Goal: Information Seeking & Learning: Learn about a topic

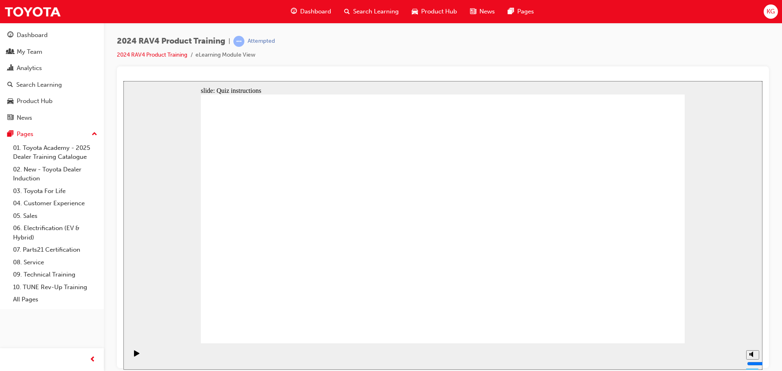
radio input "true"
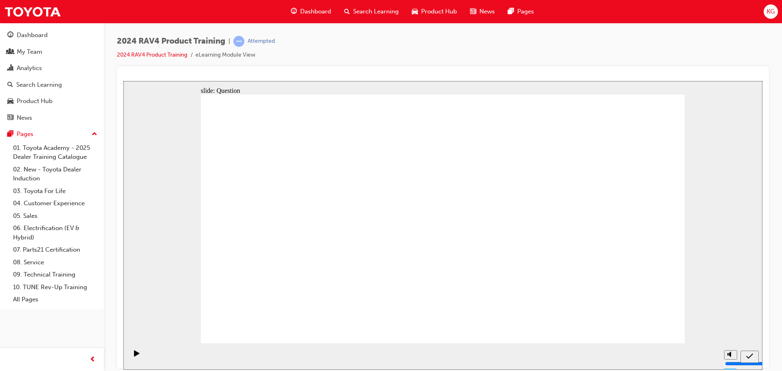
radio input "true"
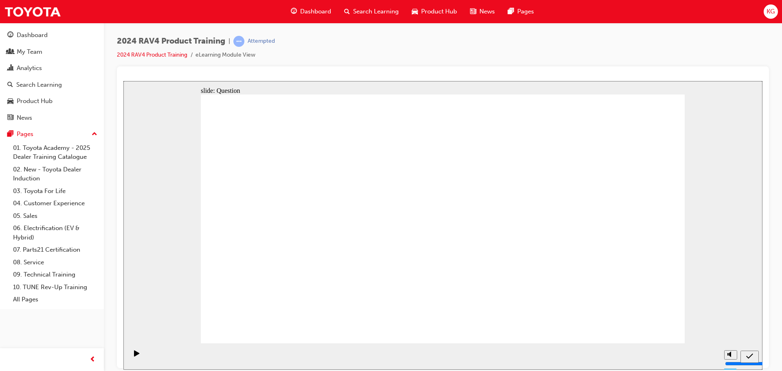
radio input "true"
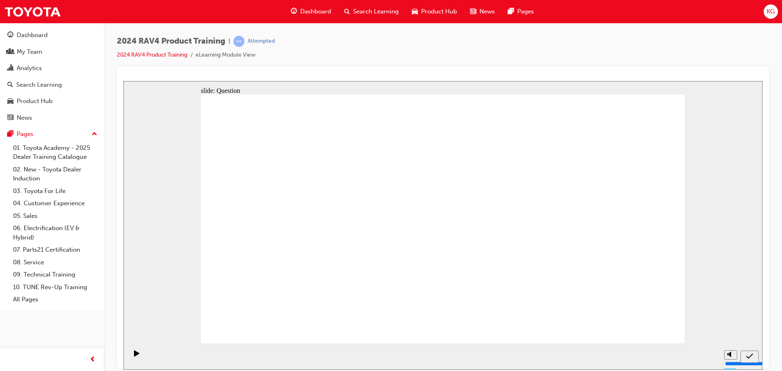
drag, startPoint x: 292, startPoint y: 194, endPoint x: 295, endPoint y: 283, distance: 89.2
drag, startPoint x: 586, startPoint y: 202, endPoint x: 392, endPoint y: 288, distance: 211.8
drag, startPoint x: 399, startPoint y: 210, endPoint x: 486, endPoint y: 292, distance: 119.8
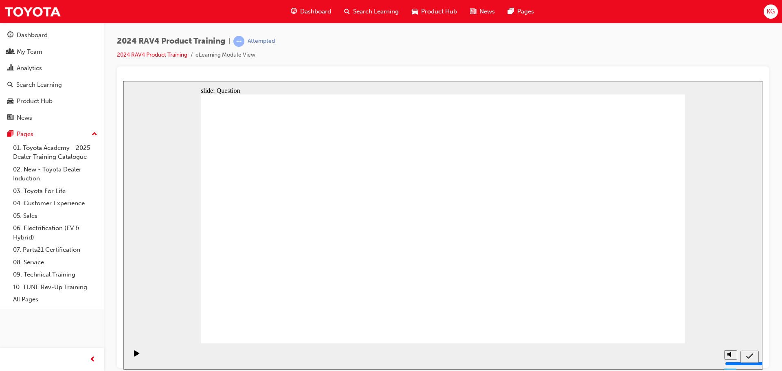
drag, startPoint x: 481, startPoint y: 281, endPoint x: 392, endPoint y: 191, distance: 126.7
drag, startPoint x: 309, startPoint y: 288, endPoint x: 516, endPoint y: 293, distance: 207.3
drag, startPoint x: 487, startPoint y: 201, endPoint x: 291, endPoint y: 283, distance: 212.8
drag, startPoint x: 394, startPoint y: 194, endPoint x: 579, endPoint y: 288, distance: 207.4
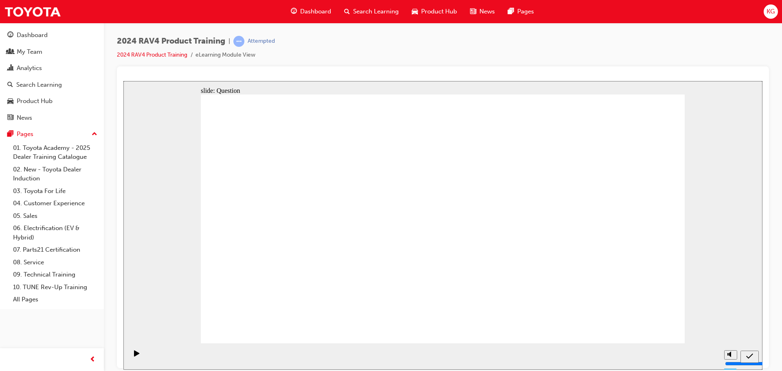
click at [30, 83] on div "Search Learning" at bounding box center [39, 84] width 46 height 9
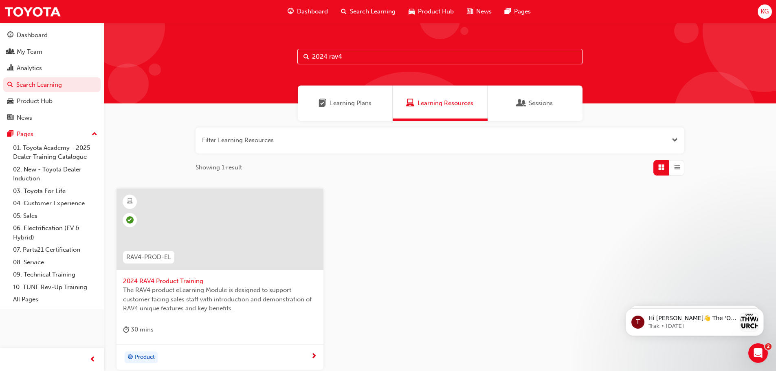
drag, startPoint x: 330, startPoint y: 57, endPoint x: 305, endPoint y: 56, distance: 25.3
click at [305, 56] on div "2024 rav4" at bounding box center [439, 56] width 285 height 15
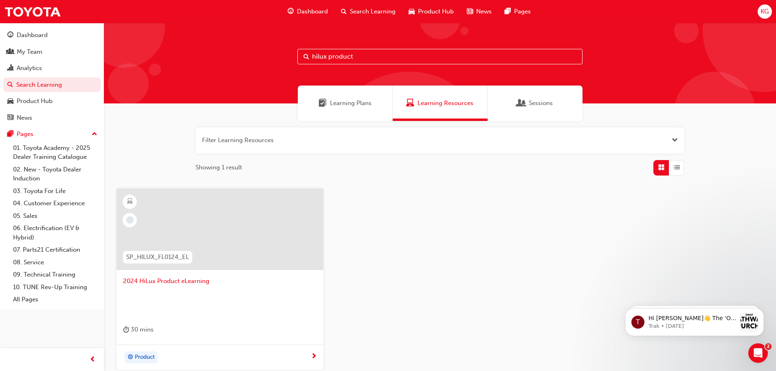
type input "hilux product"
click at [206, 240] on div at bounding box center [219, 229] width 207 height 81
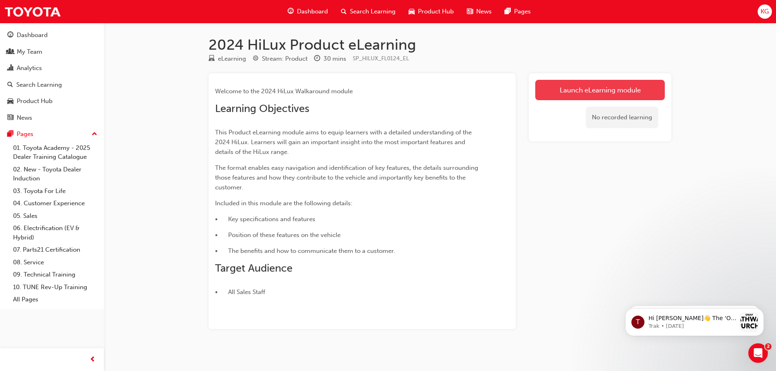
click at [575, 89] on link "Launch eLearning module" at bounding box center [599, 90] width 129 height 20
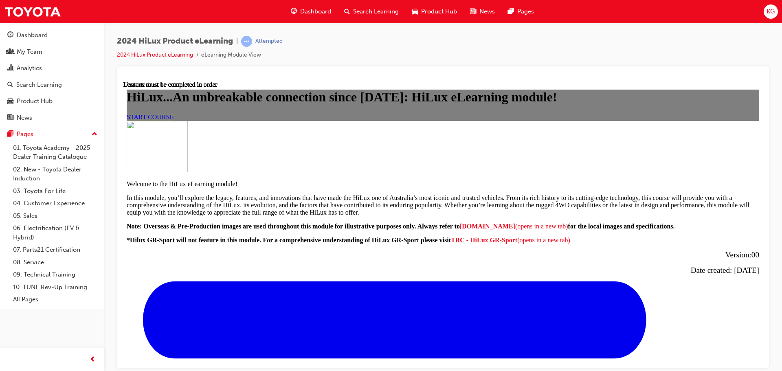
click at [173, 120] on span "START COURSE" at bounding box center [150, 116] width 47 height 7
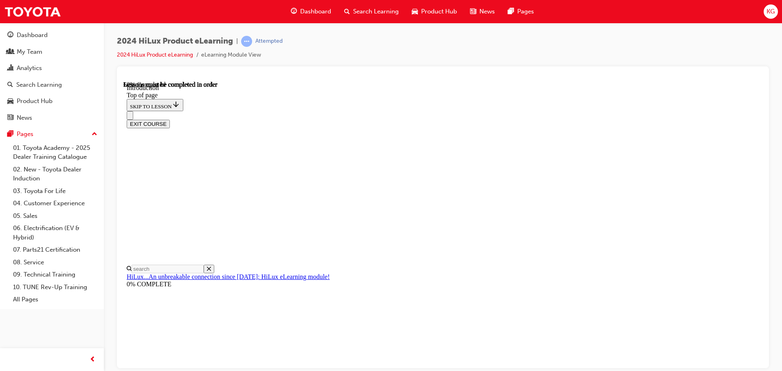
scroll to position [367, 0]
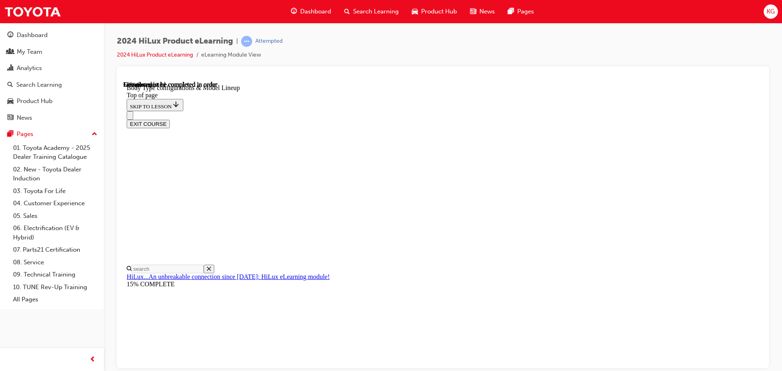
scroll to position [270, 0]
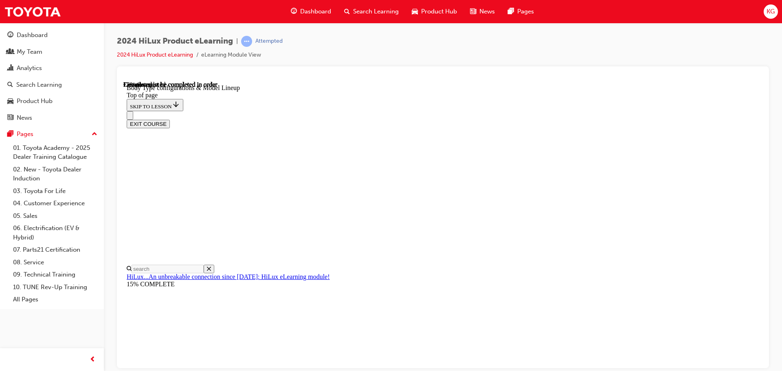
scroll to position [349, 0]
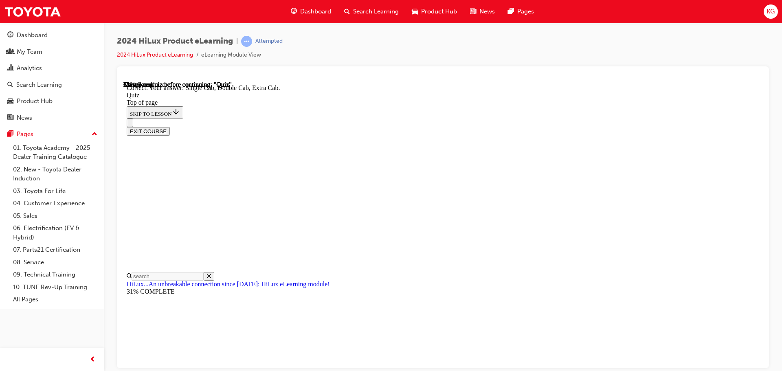
scroll to position [211, 0]
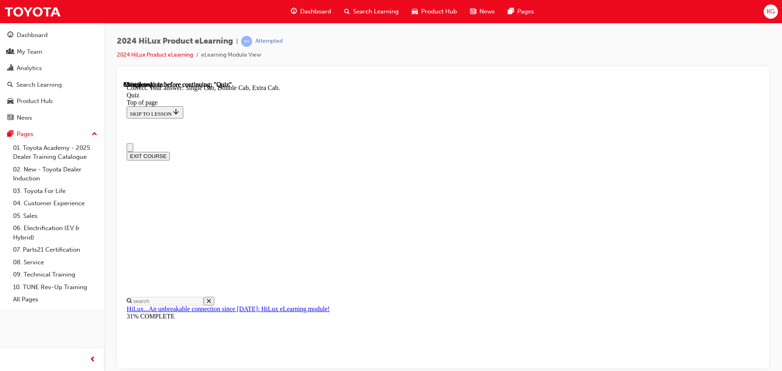
scroll to position [41, 0]
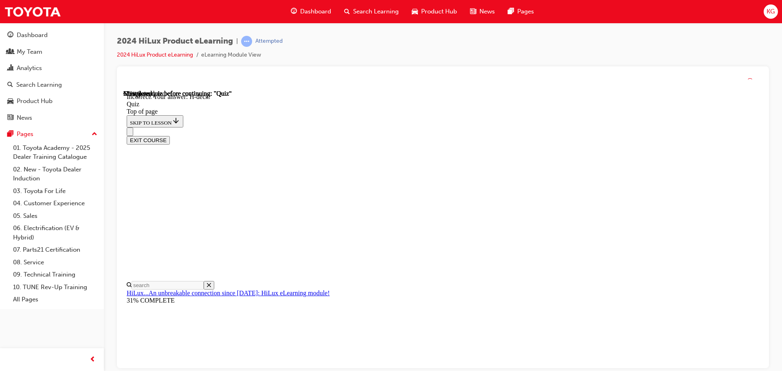
scroll to position [150, 0]
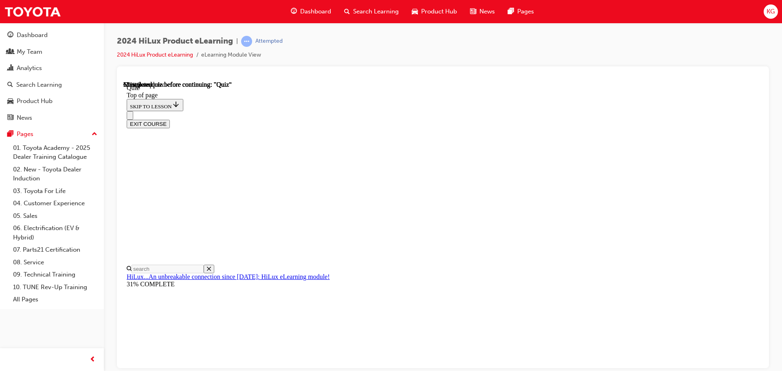
scroll to position [81, 0]
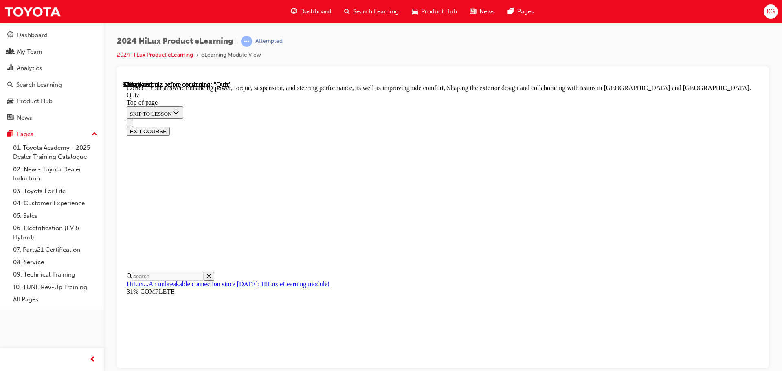
scroll to position [189, 0]
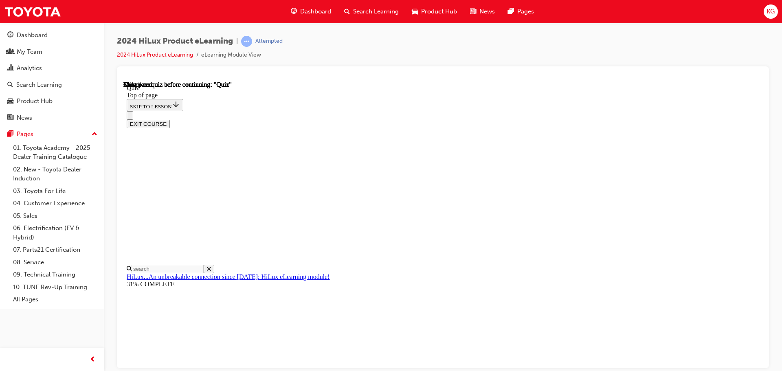
scroll to position [154, 0]
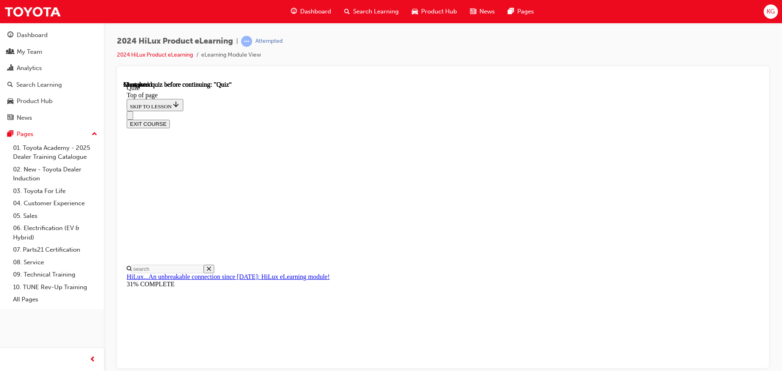
scroll to position [107, 0]
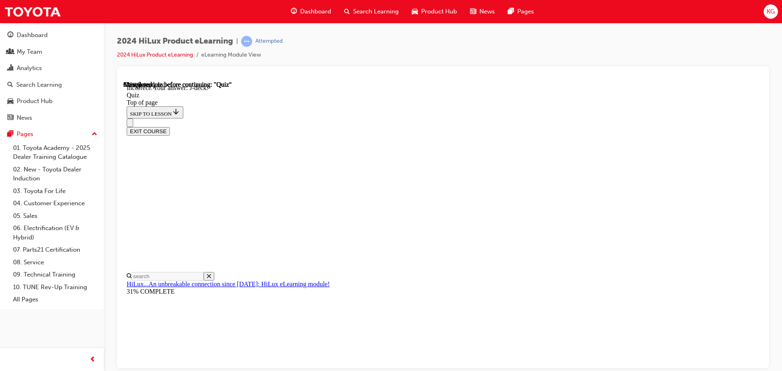
scroll to position [150, 0]
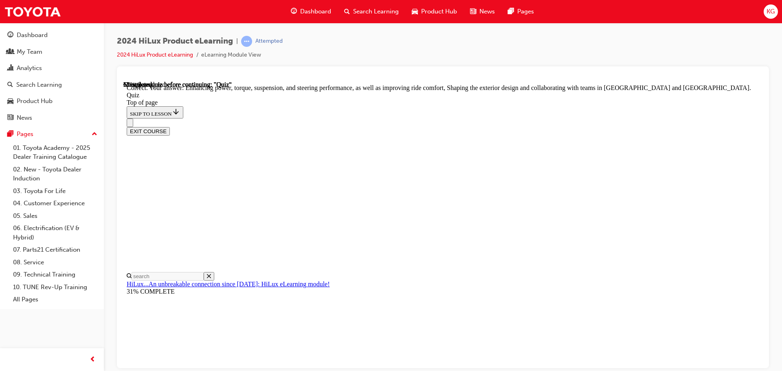
scroll to position [189, 0]
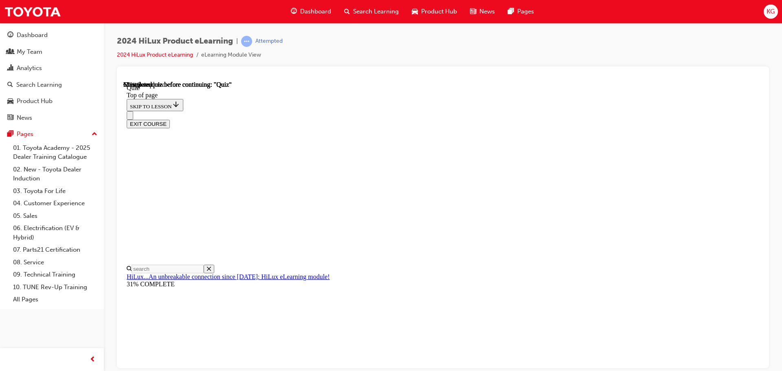
scroll to position [41, 0]
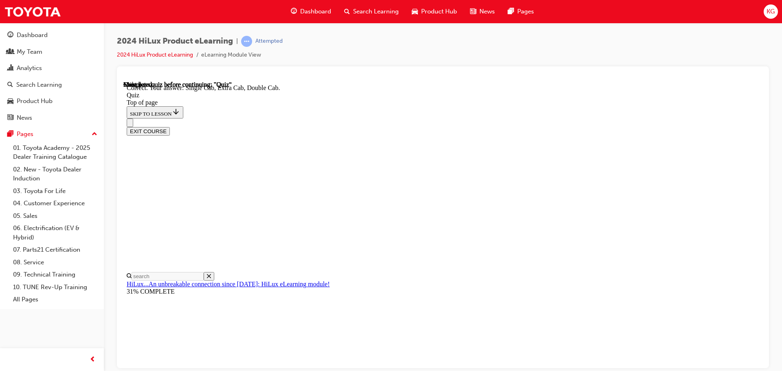
scroll to position [211, 0]
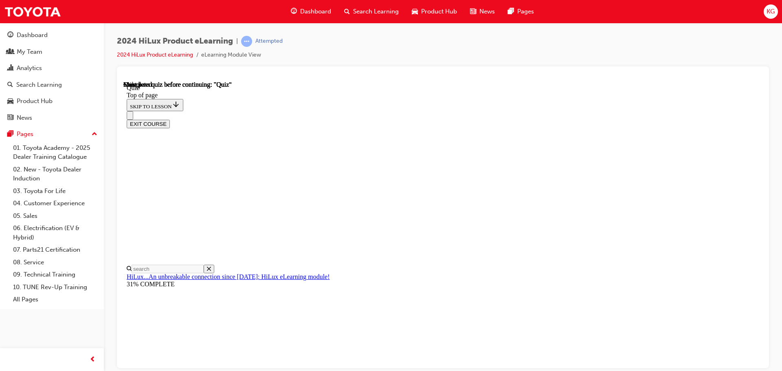
scroll to position [154, 0]
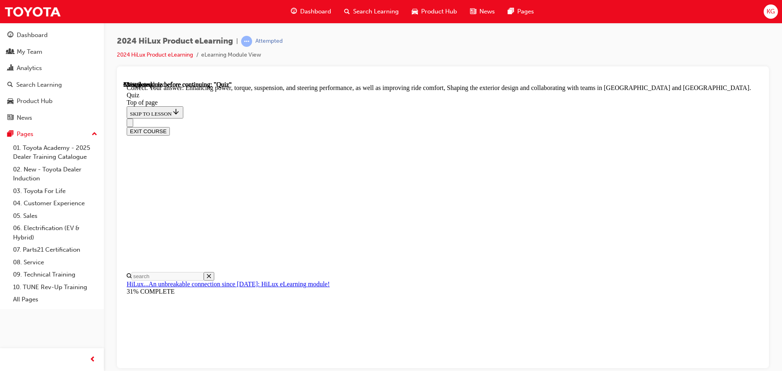
scroll to position [189, 0]
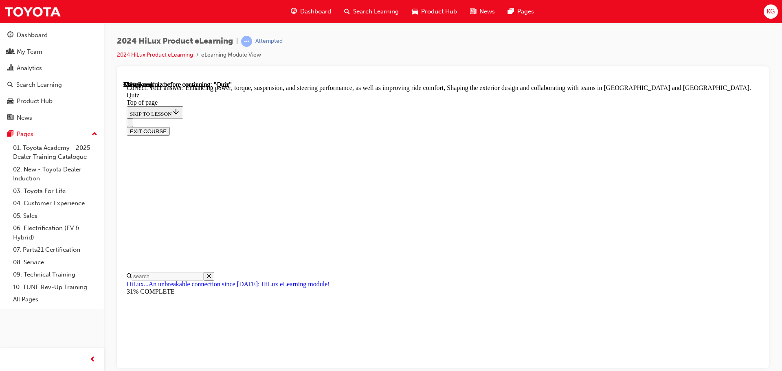
scroll to position [122, 0]
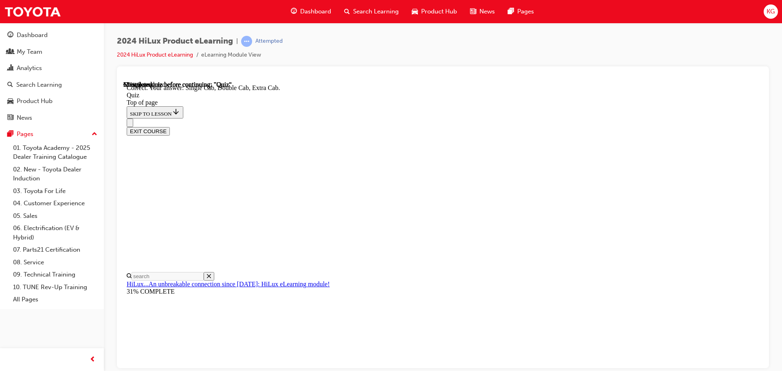
scroll to position [211, 0]
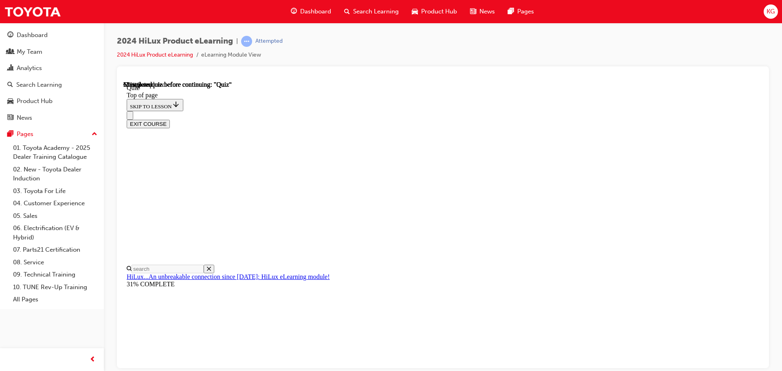
scroll to position [81, 0]
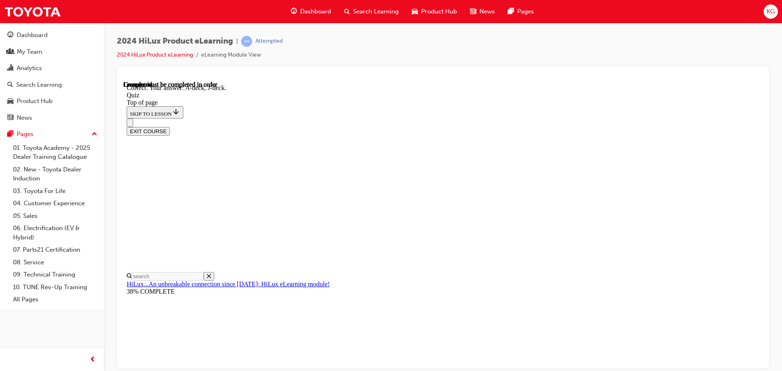
scroll to position [150, 0]
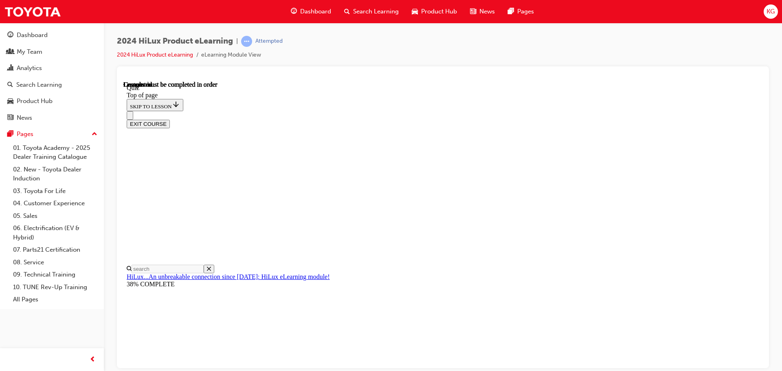
scroll to position [154, 0]
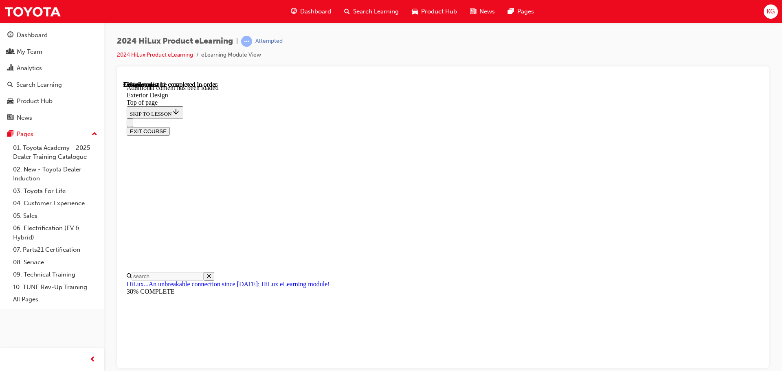
scroll to position [1453, 0]
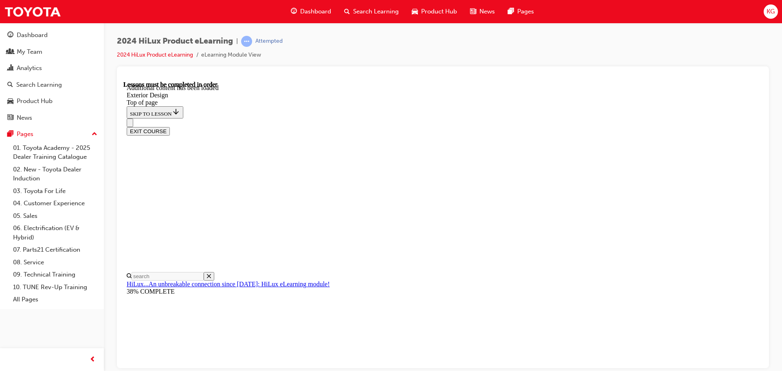
scroll to position [3, 0]
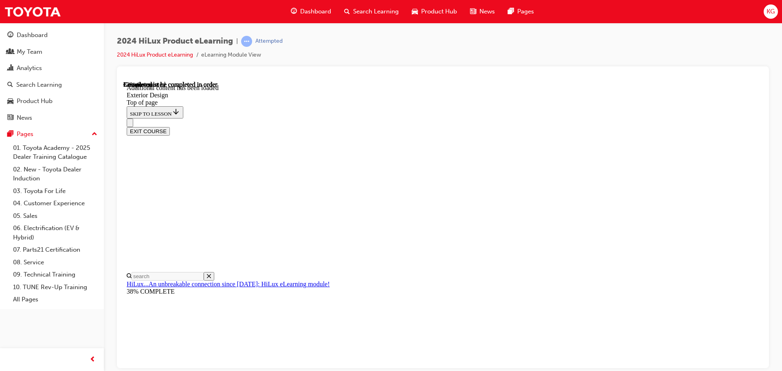
scroll to position [2917, 0]
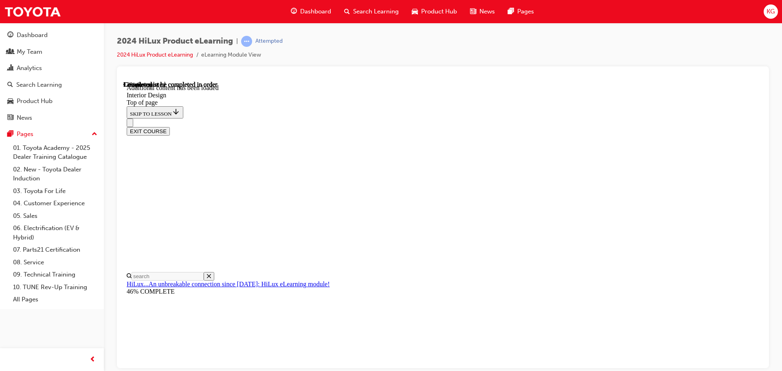
scroll to position [177, 0]
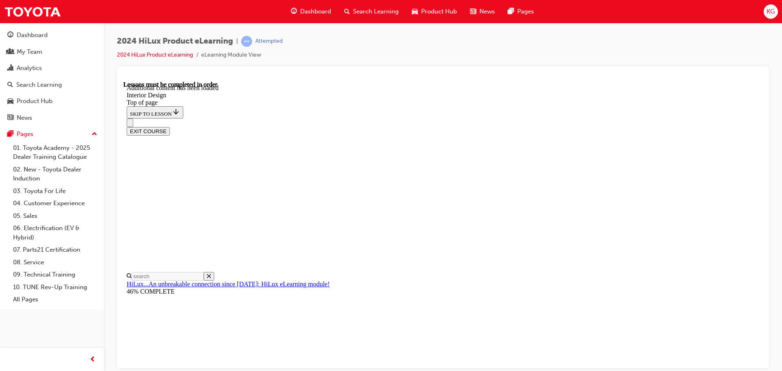
scroll to position [56, 0]
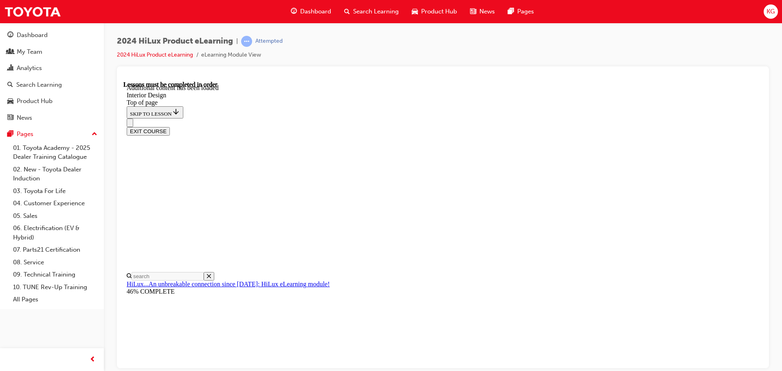
drag, startPoint x: 634, startPoint y: 109, endPoint x: 651, endPoint y: 130, distance: 27.2
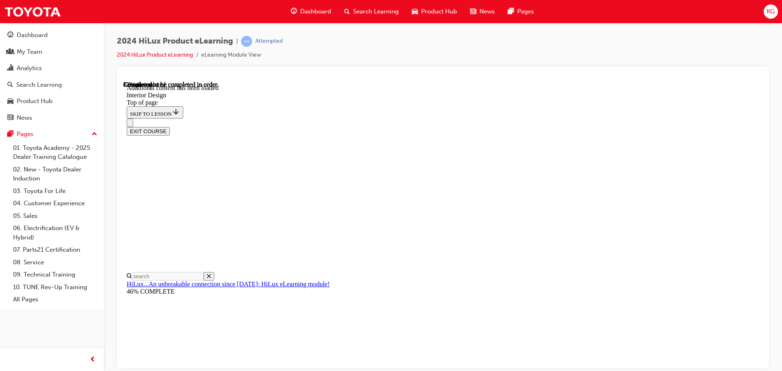
scroll to position [1384, 0]
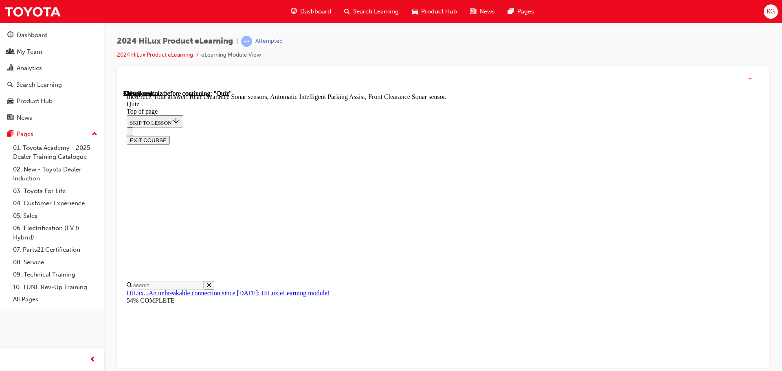
scroll to position [150, 0]
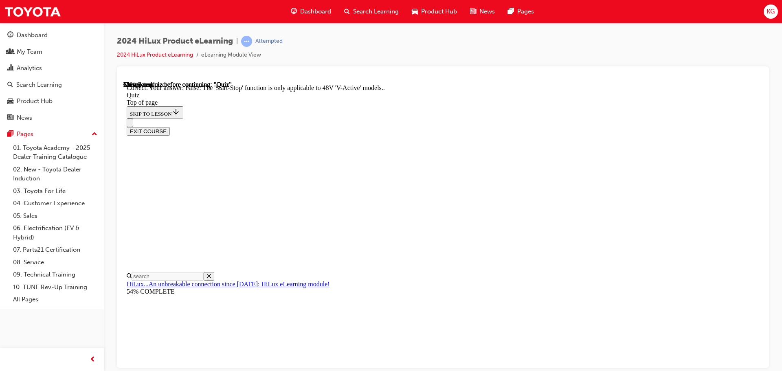
scroll to position [101, 0]
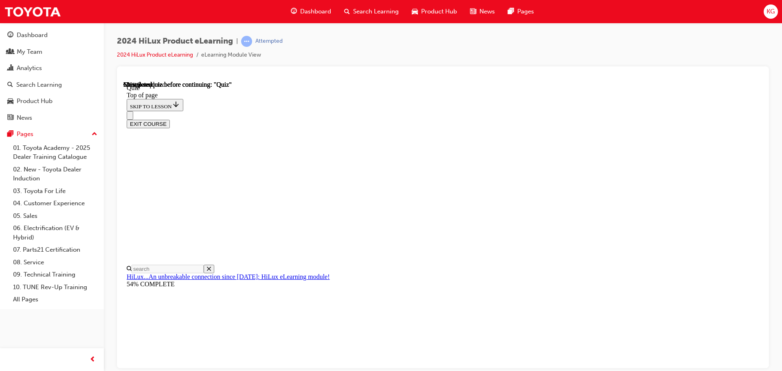
scroll to position [79, 0]
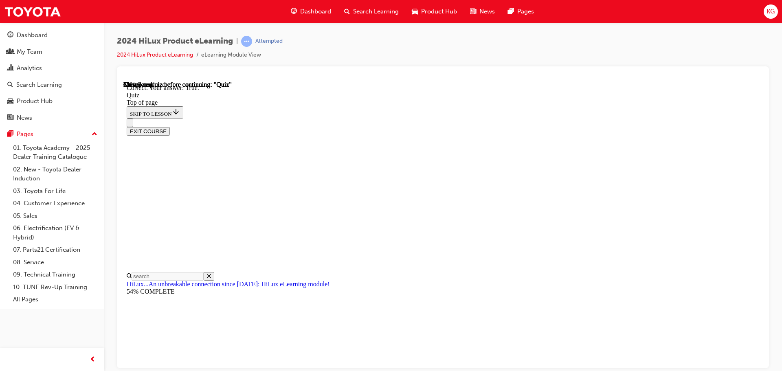
scroll to position [113, 0]
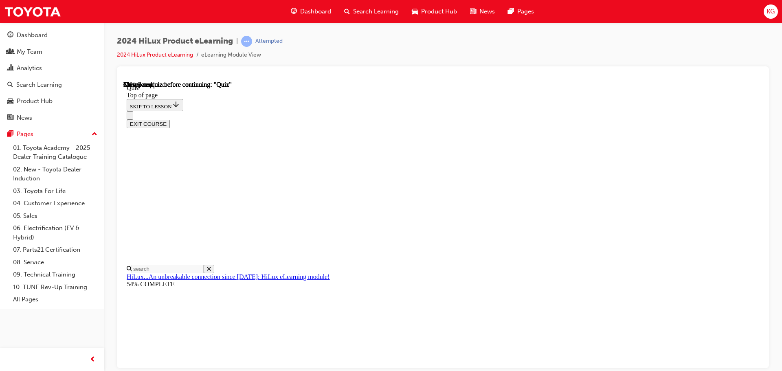
scroll to position [73, 0]
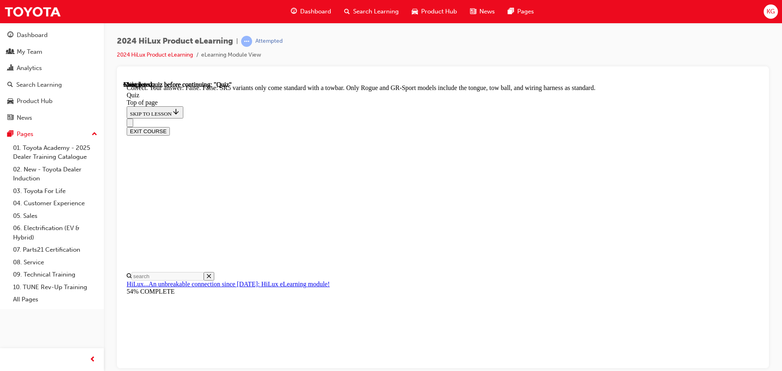
scroll to position [149, 0]
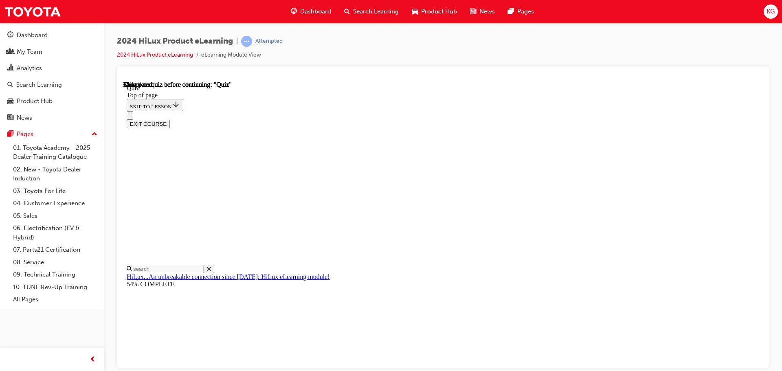
scroll to position [154, 0]
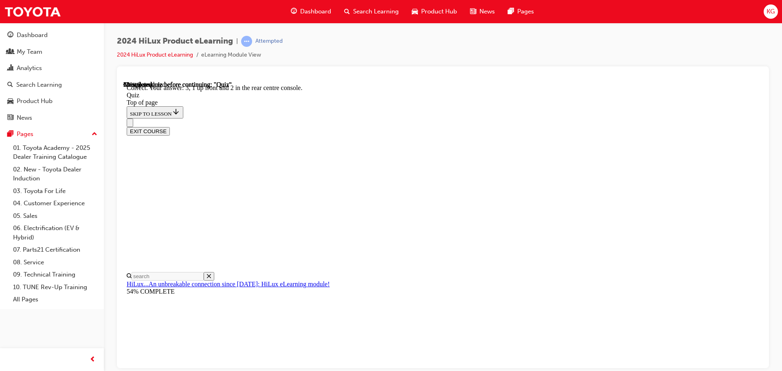
scroll to position [132, 0]
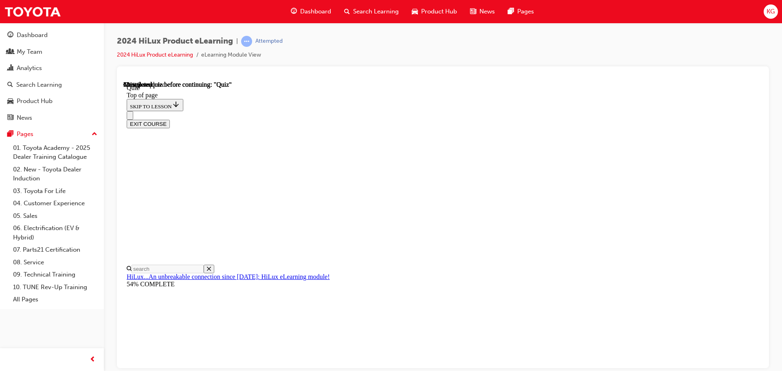
scroll to position [73, 0]
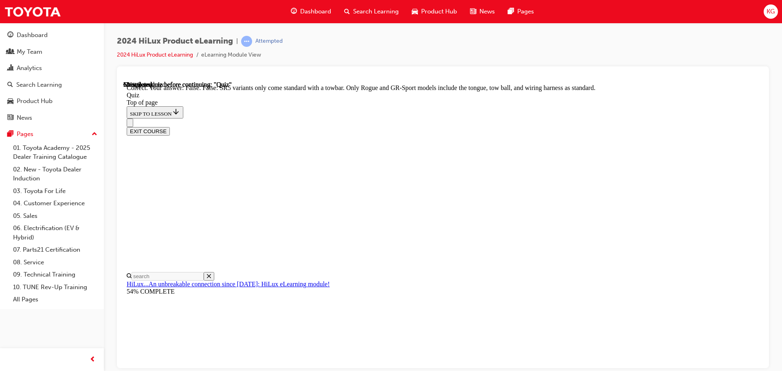
scroll to position [149, 0]
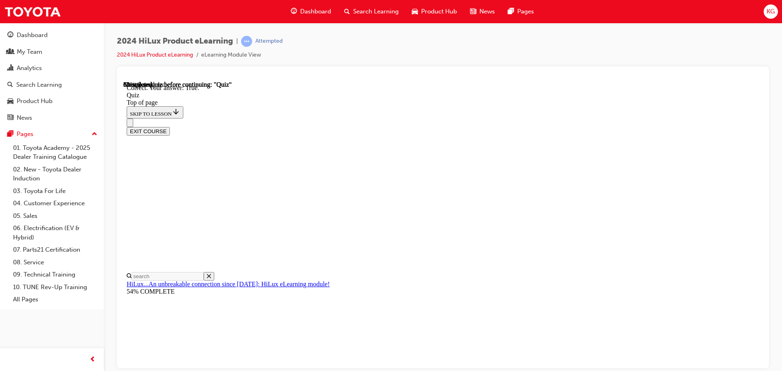
scroll to position [113, 0]
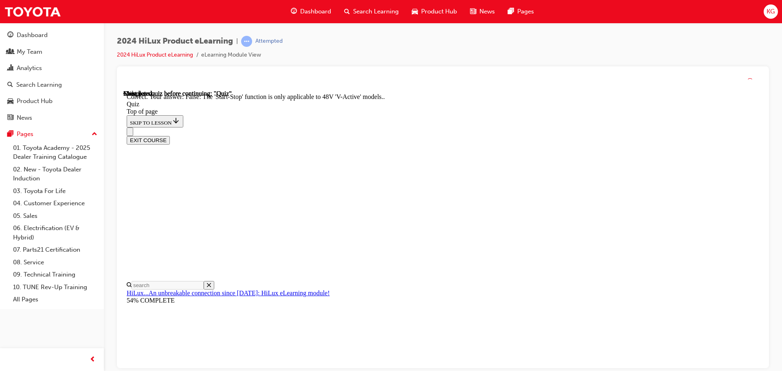
scroll to position [101, 0]
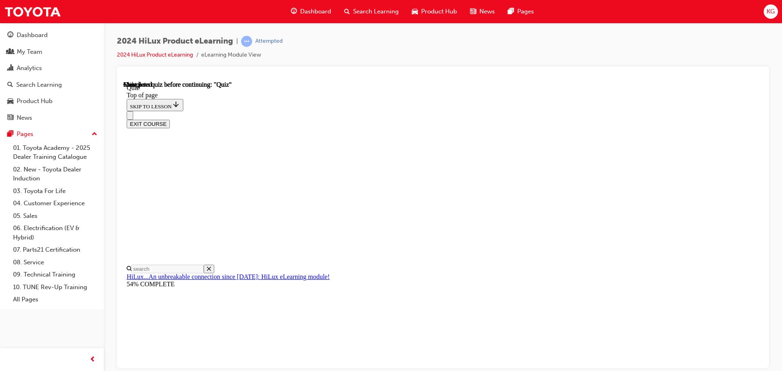
scroll to position [154, 0]
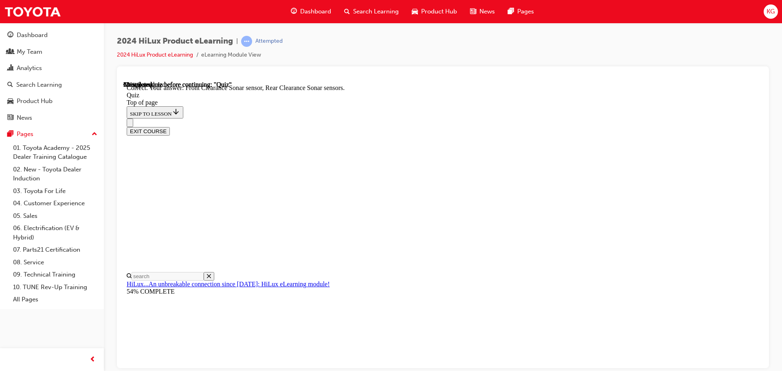
scroll to position [150, 0]
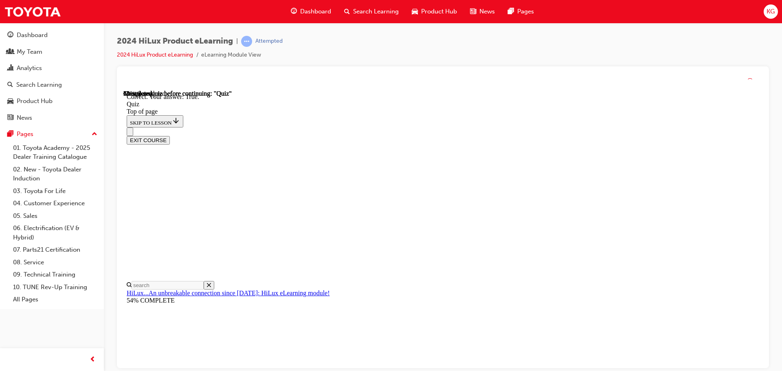
scroll to position [113, 0]
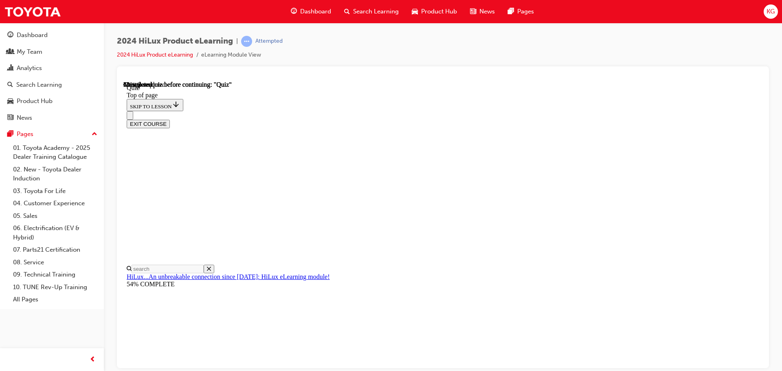
scroll to position [81, 0]
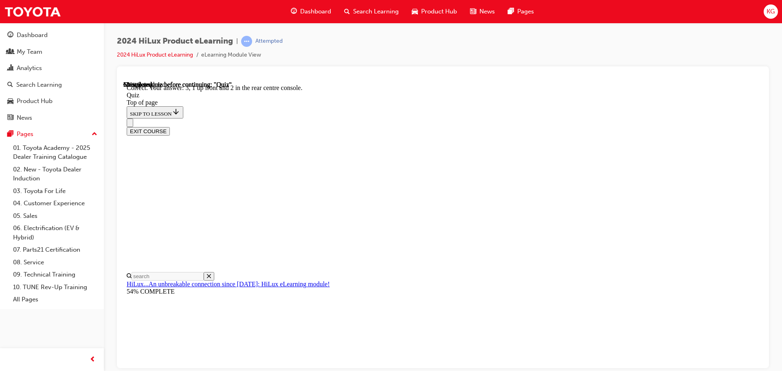
scroll to position [132, 0]
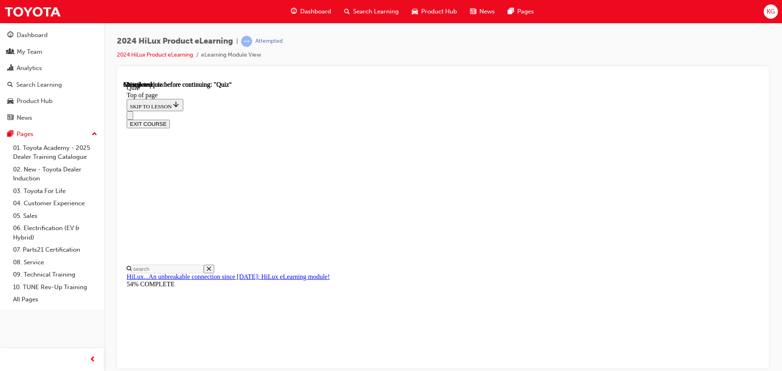
scroll to position [73, 0]
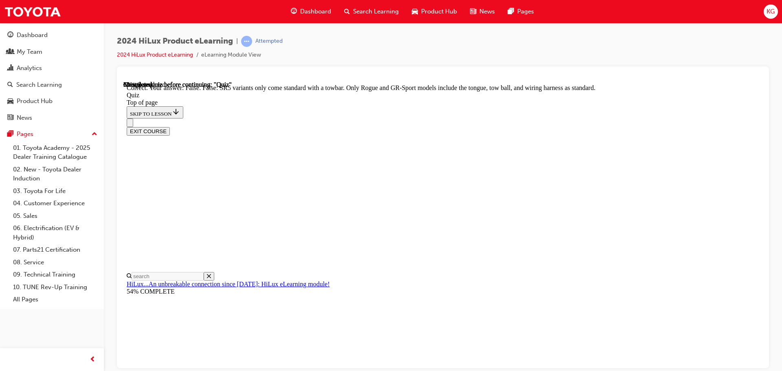
scroll to position [149, 0]
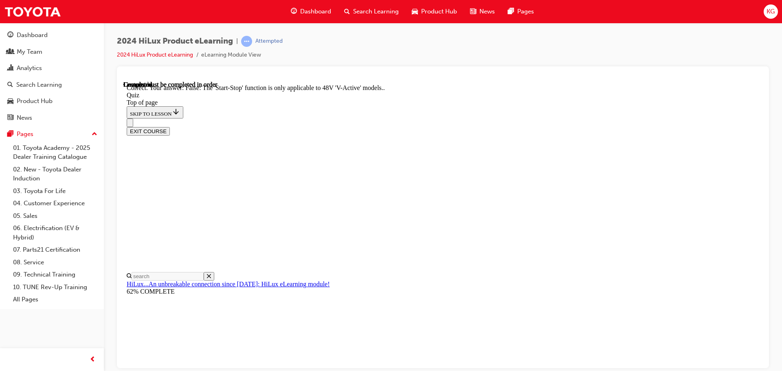
scroll to position [101, 0]
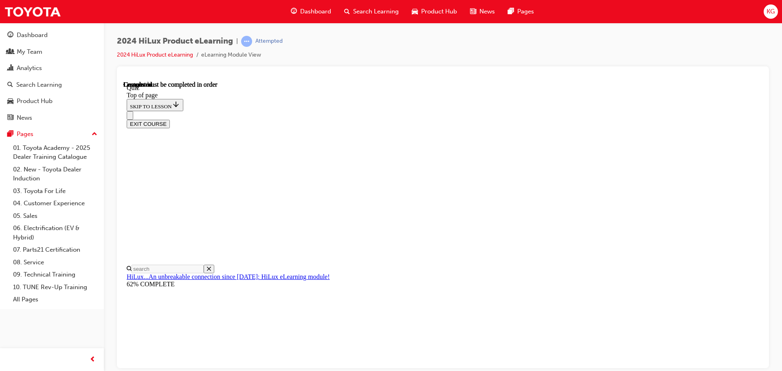
scroll to position [154, 0]
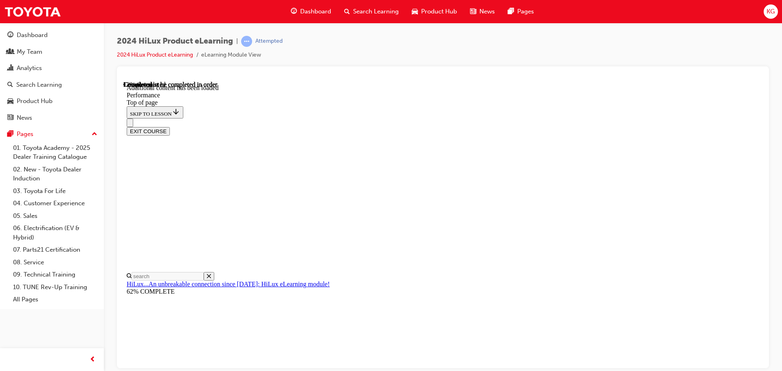
scroll to position [713, 0]
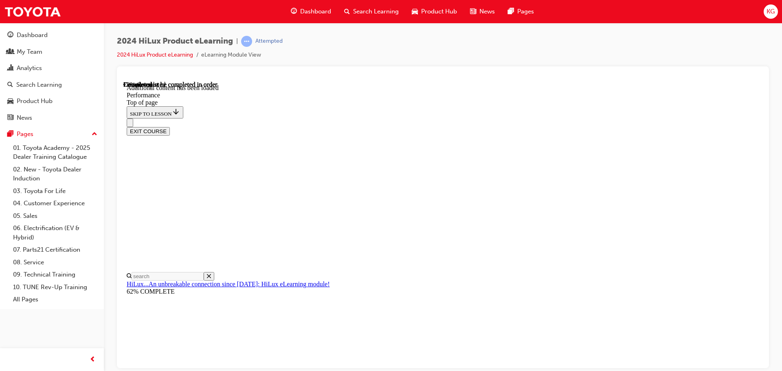
scroll to position [5153, 0]
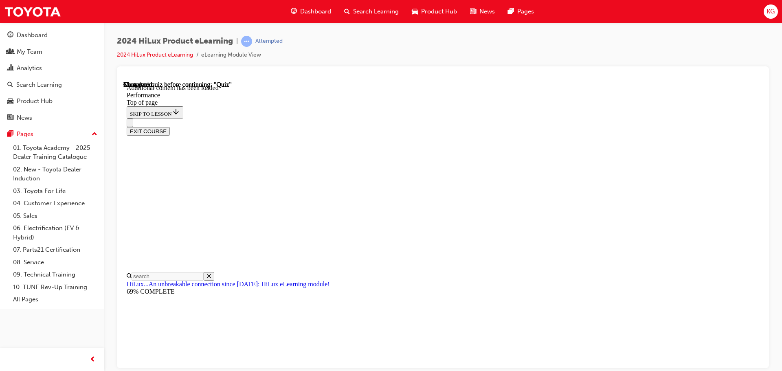
scroll to position [5770, 0]
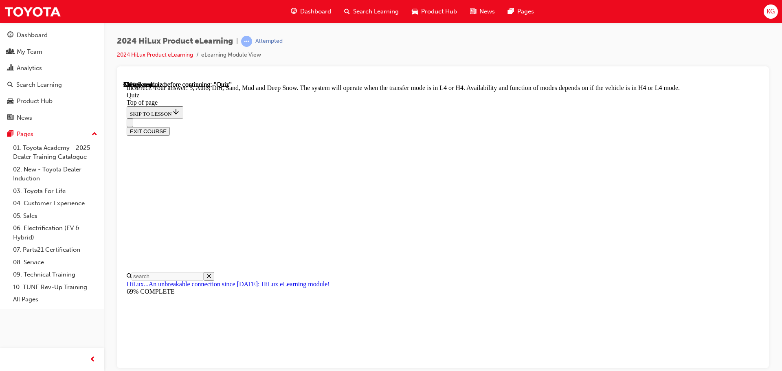
scroll to position [224, 0]
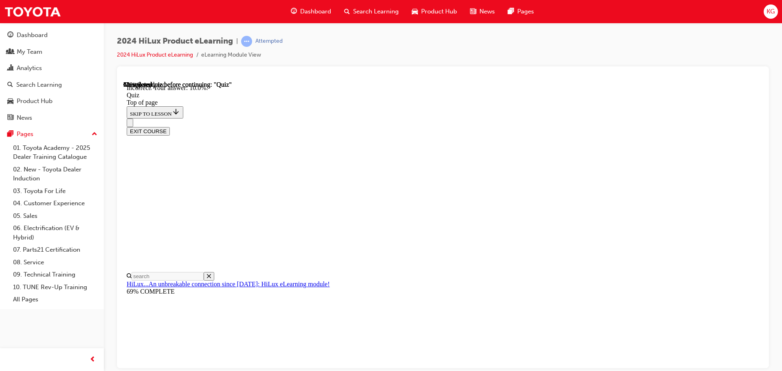
scroll to position [192, 0]
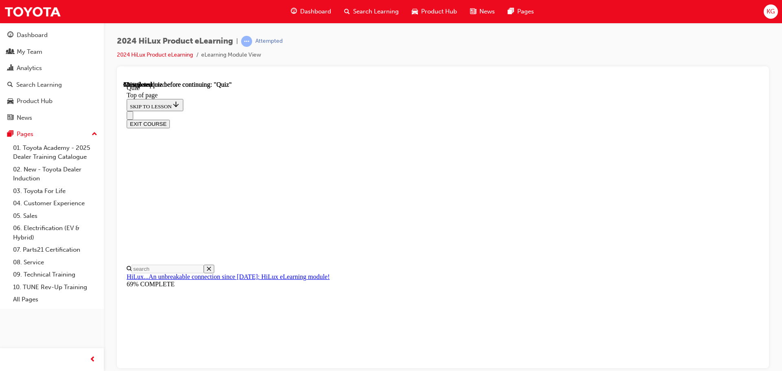
scroll to position [81, 0]
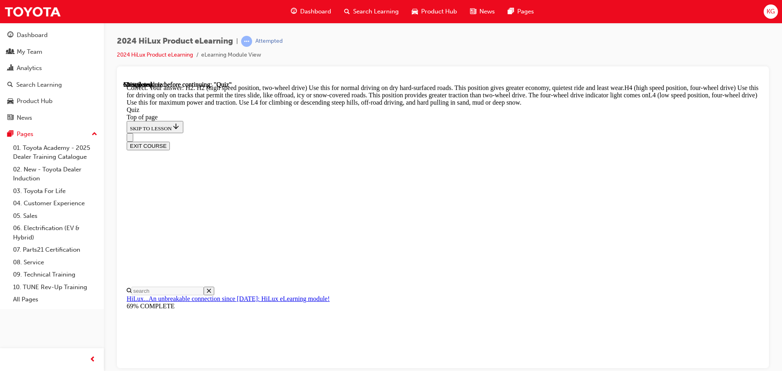
scroll to position [292, 0]
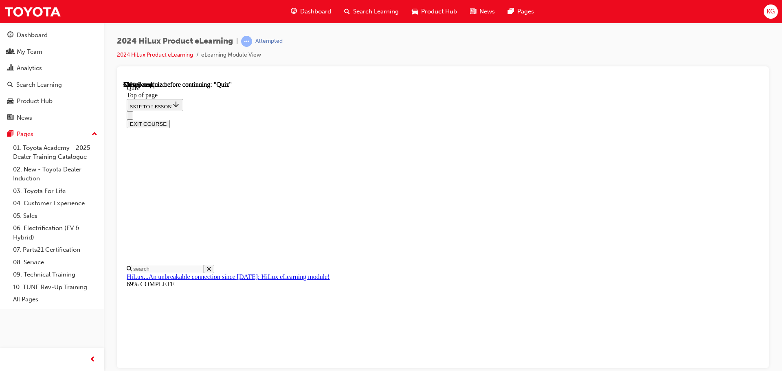
scroll to position [163, 0]
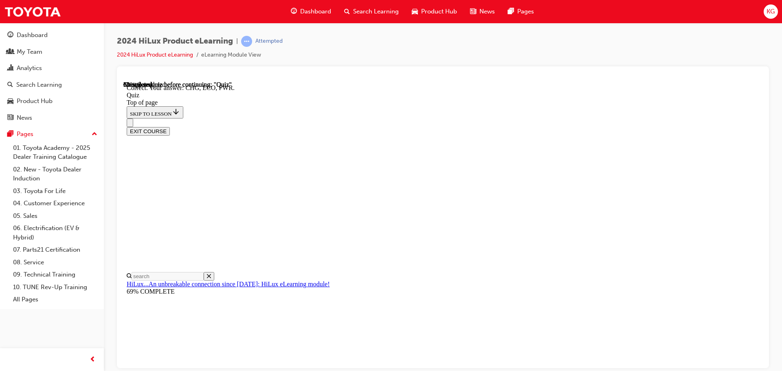
scroll to position [268, 0]
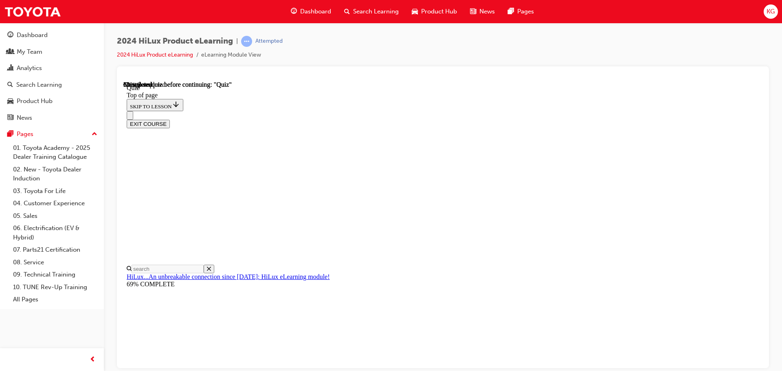
scroll to position [73, 0]
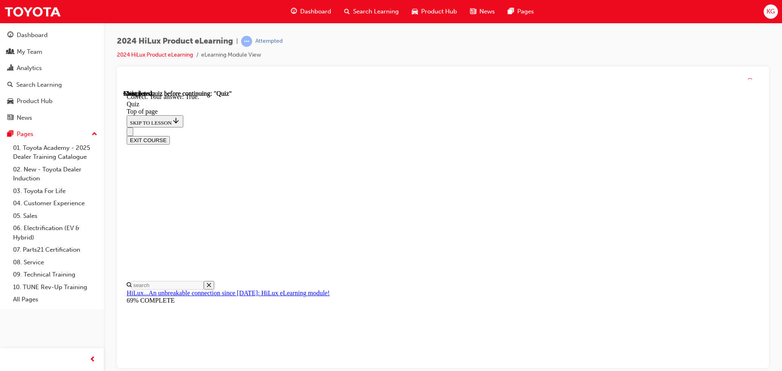
scroll to position [99, 0]
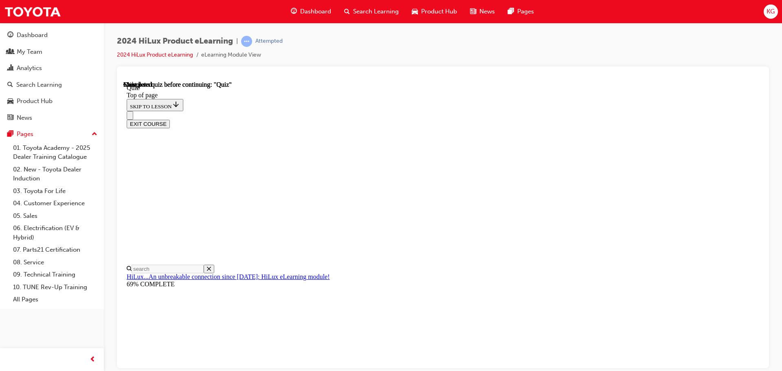
scroll to position [154, 0]
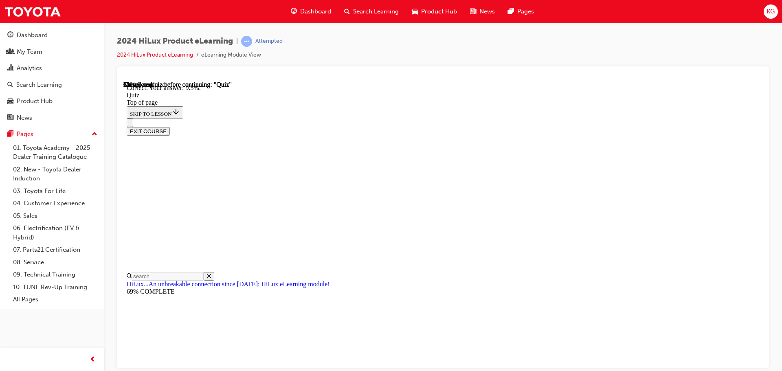
scroll to position [192, 0]
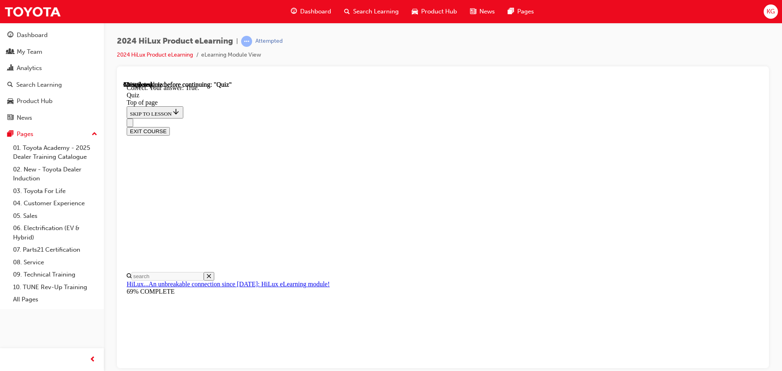
scroll to position [99, 0]
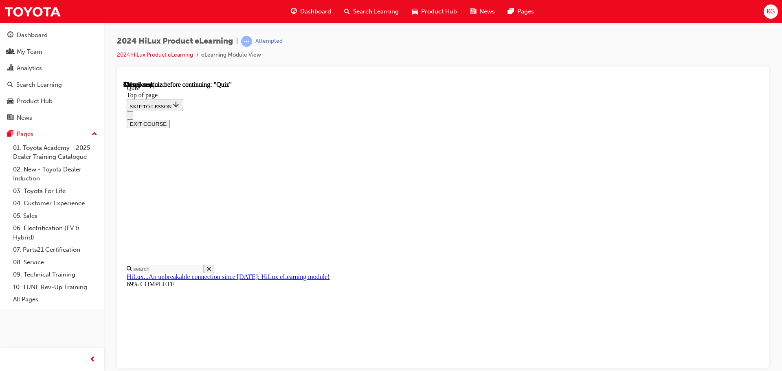
scroll to position [163, 0]
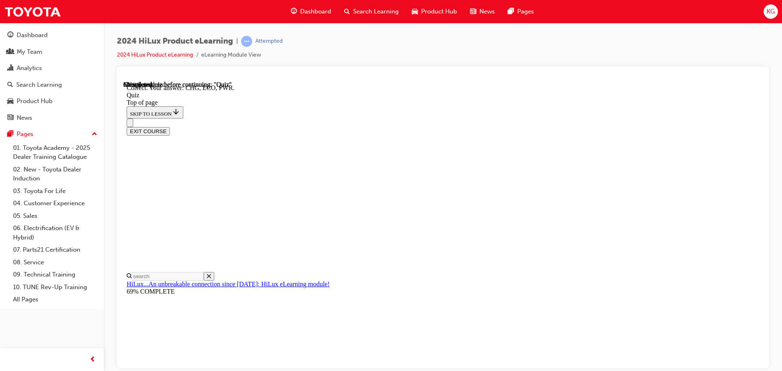
scroll to position [268, 0]
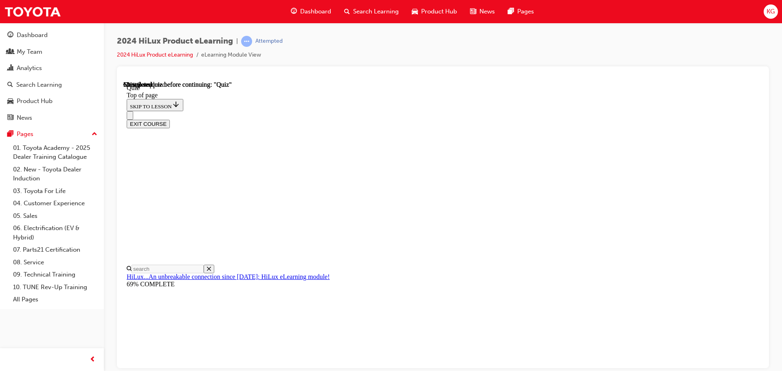
scroll to position [81, 0]
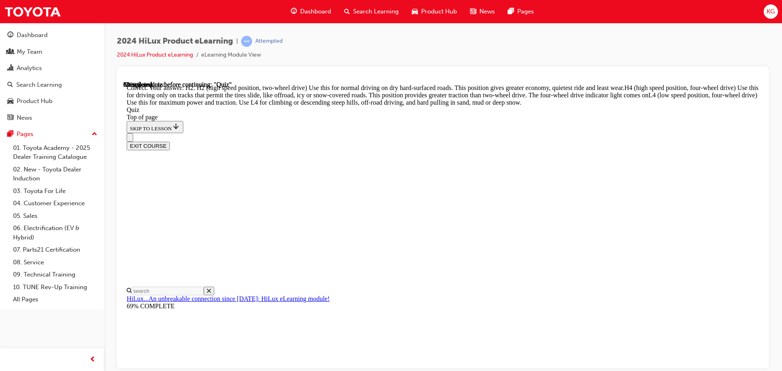
scroll to position [292, 0]
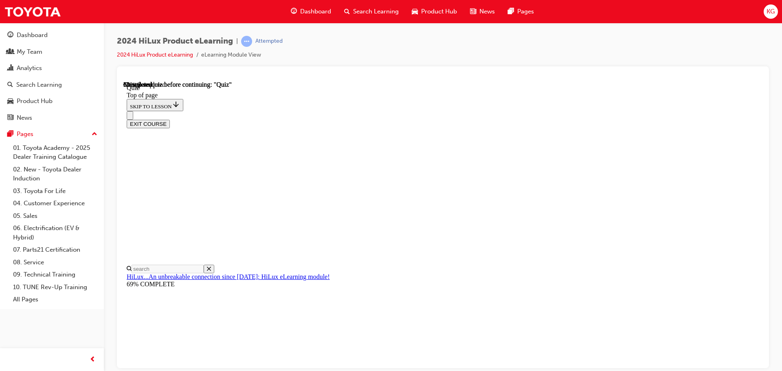
scroll to position [81, 0]
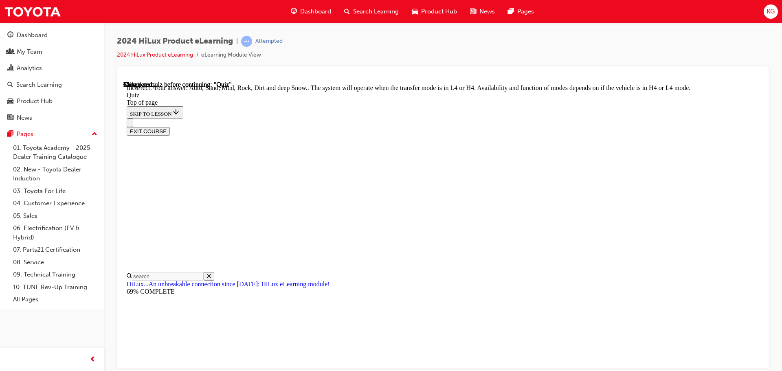
scroll to position [224, 0]
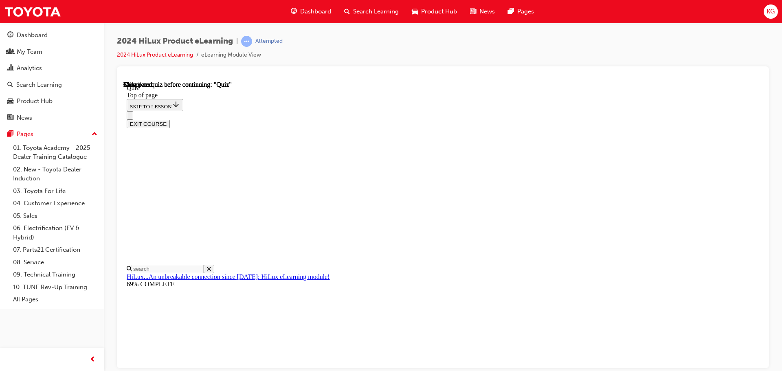
scroll to position [154, 0]
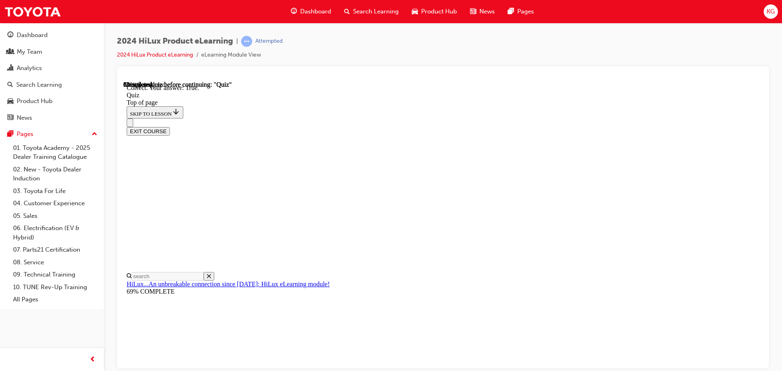
scroll to position [99, 0]
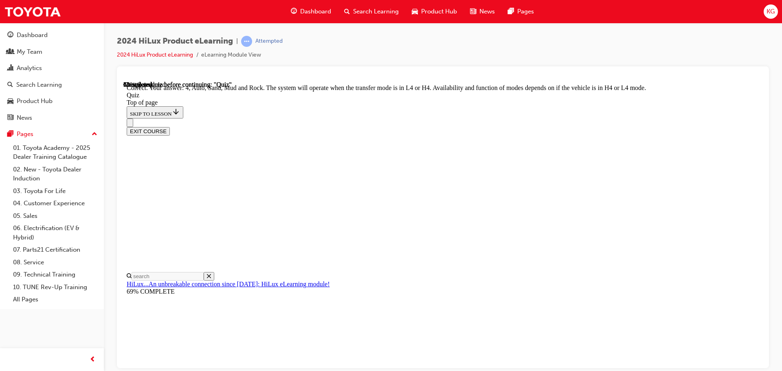
scroll to position [224, 0]
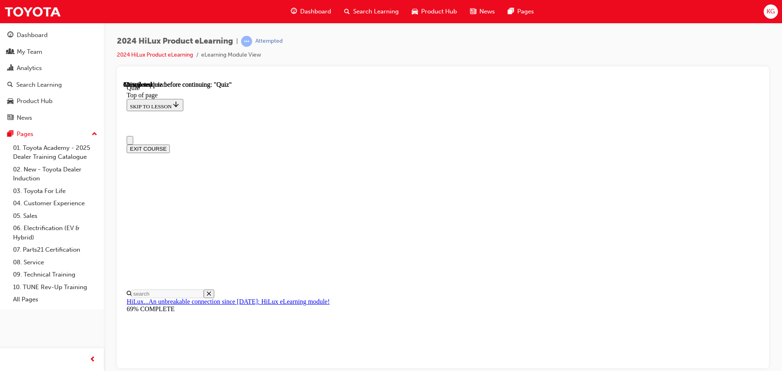
scroll to position [81, 0]
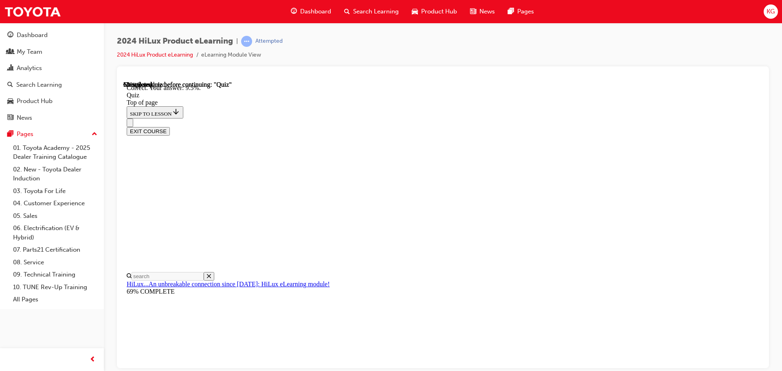
scroll to position [192, 0]
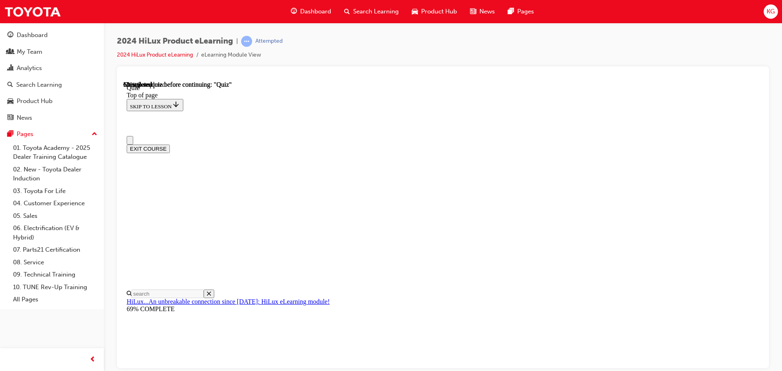
scroll to position [81, 0]
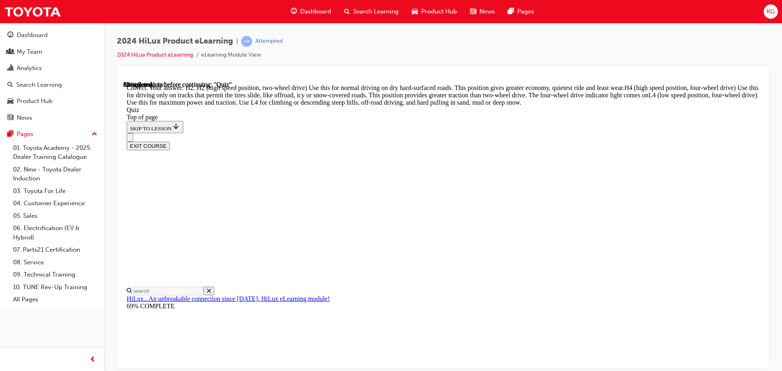
scroll to position [292, 0]
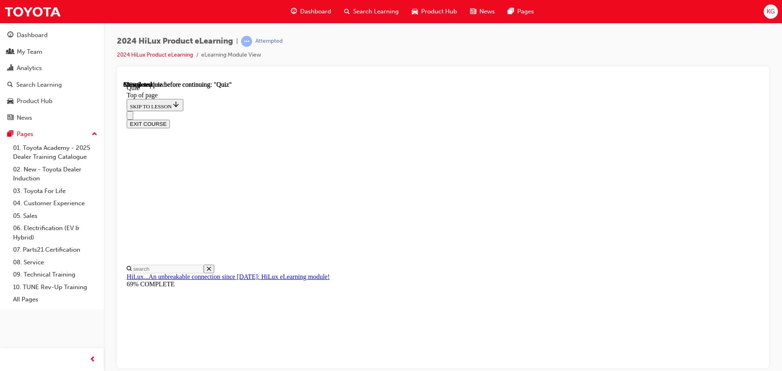
scroll to position [204, 0]
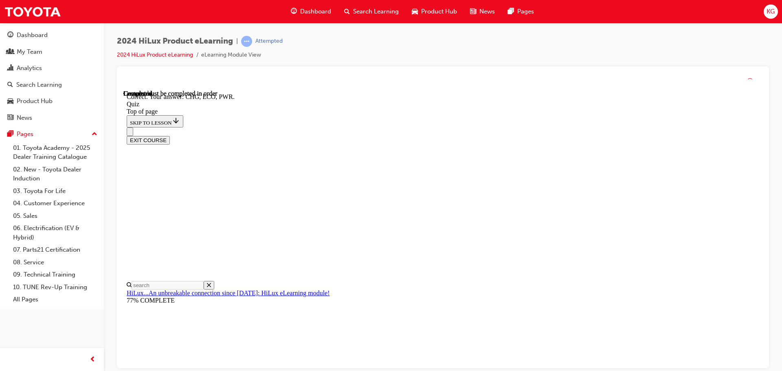
scroll to position [268, 0]
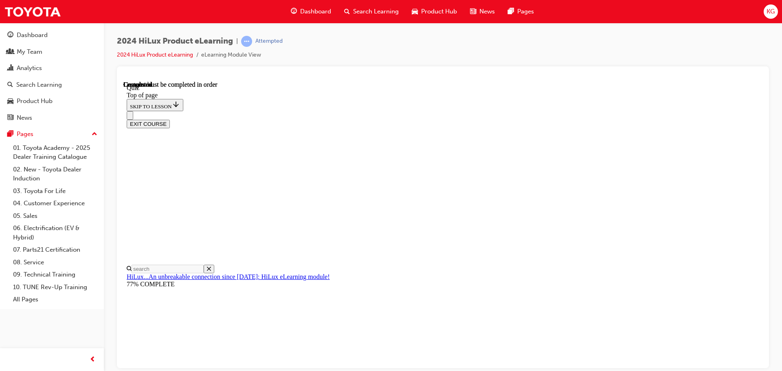
scroll to position [154, 0]
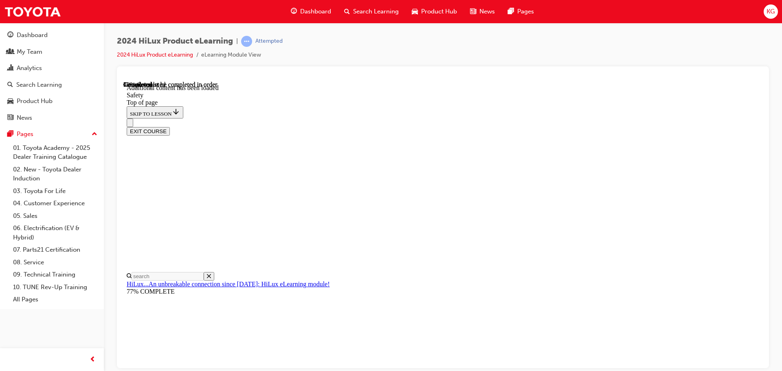
scroll to position [433, 0]
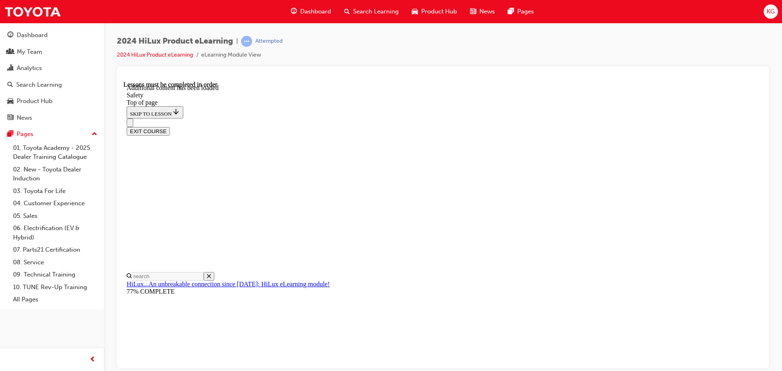
scroll to position [1764, 0]
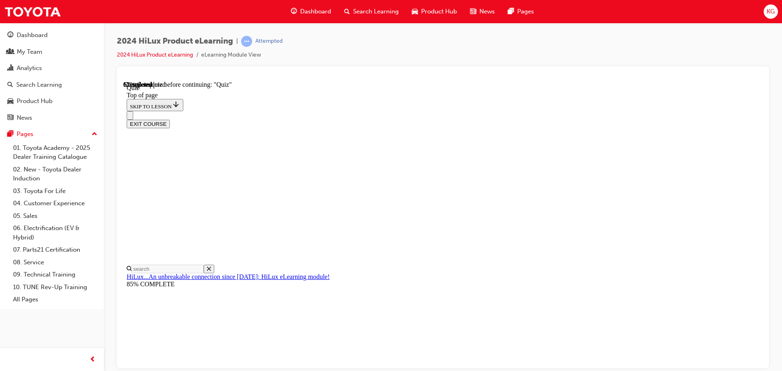
scroll to position [81, 0]
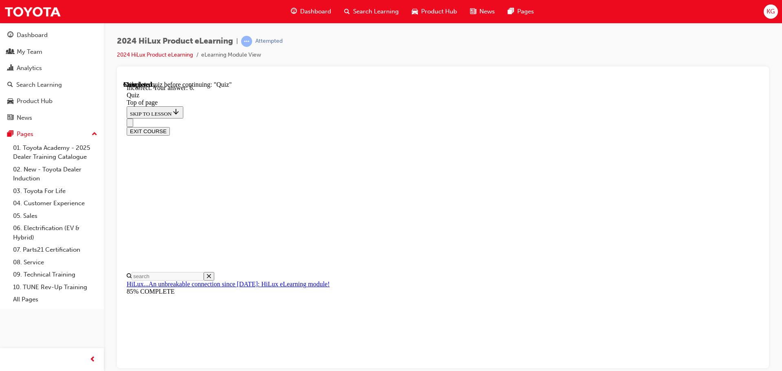
scroll to position [132, 0]
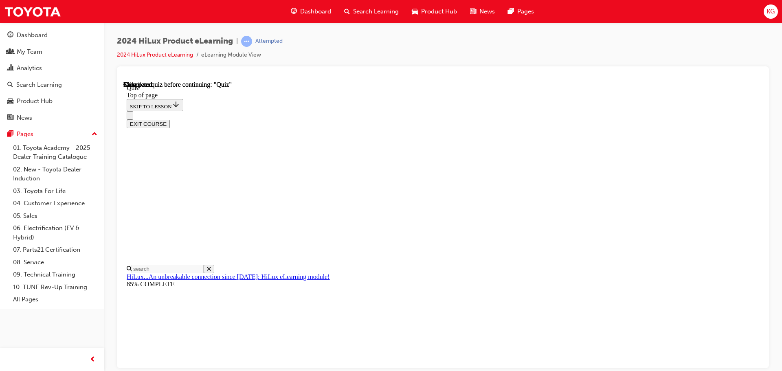
scroll to position [154, 0]
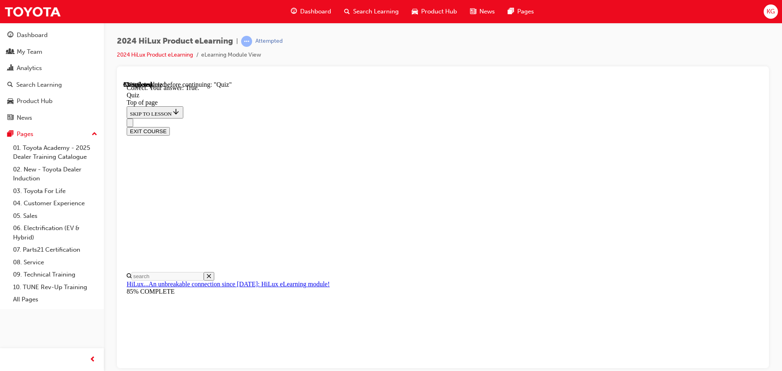
scroll to position [99, 0]
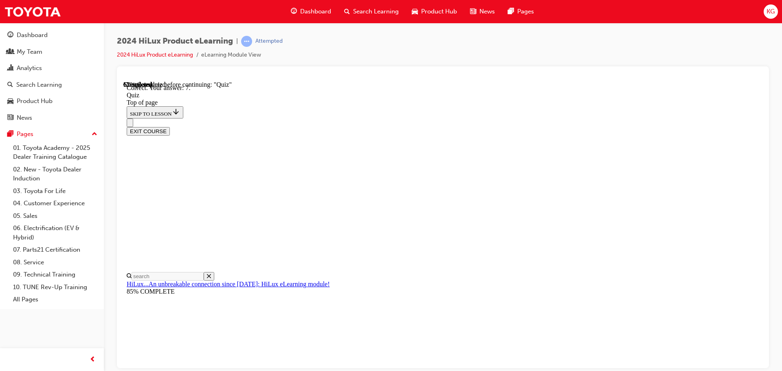
scroll to position [132, 0]
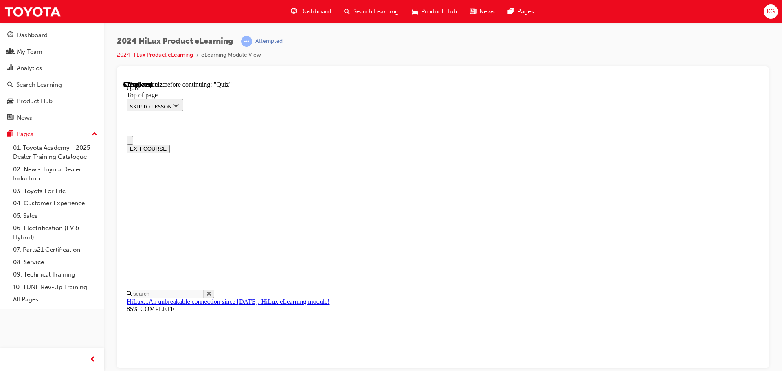
scroll to position [41, 0]
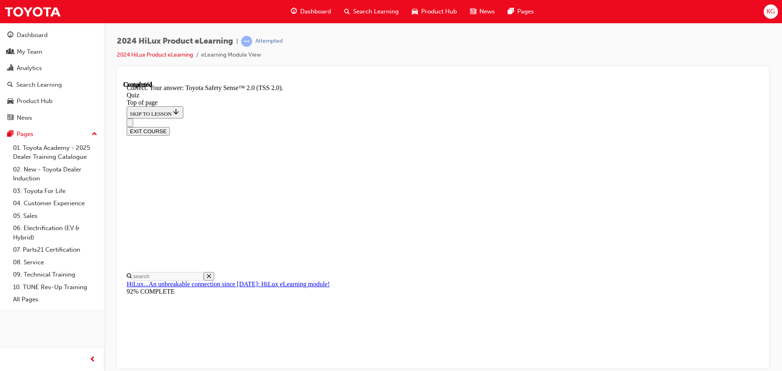
scroll to position [133, 0]
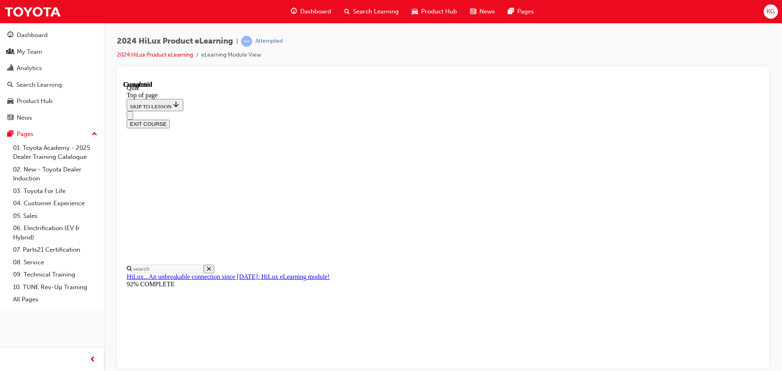
scroll to position [154, 0]
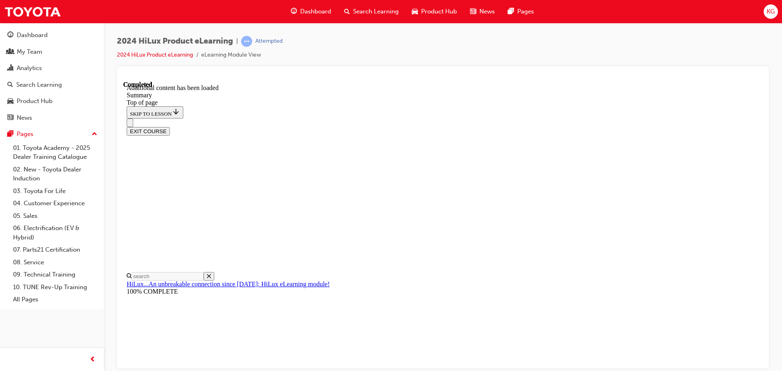
scroll to position [609, 0]
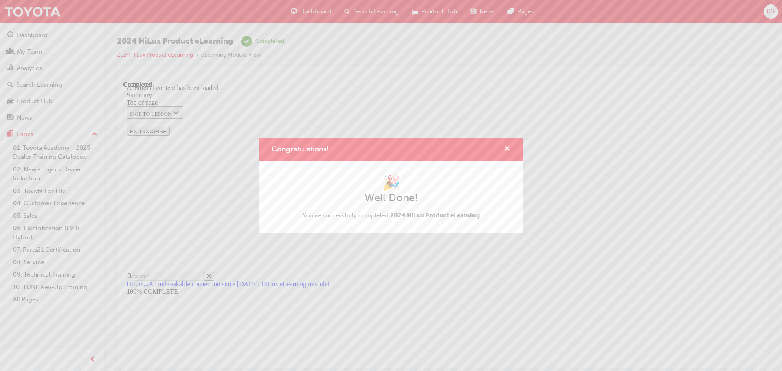
click at [508, 148] on span "cross-icon" at bounding box center [507, 149] width 6 height 7
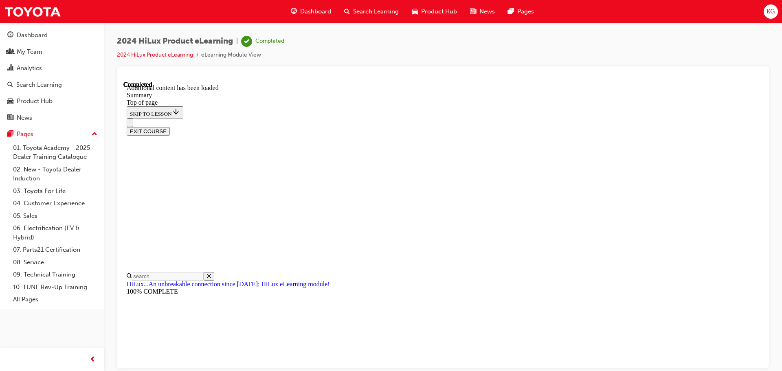
scroll to position [650, 0]
click at [46, 81] on div "Search Learning" at bounding box center [39, 84] width 46 height 9
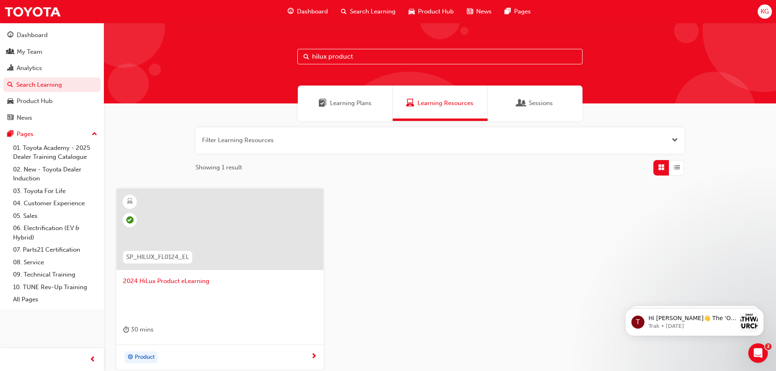
drag, startPoint x: 363, startPoint y: 50, endPoint x: 298, endPoint y: 53, distance: 64.8
click at [298, 53] on input "hilux product" at bounding box center [439, 56] width 285 height 15
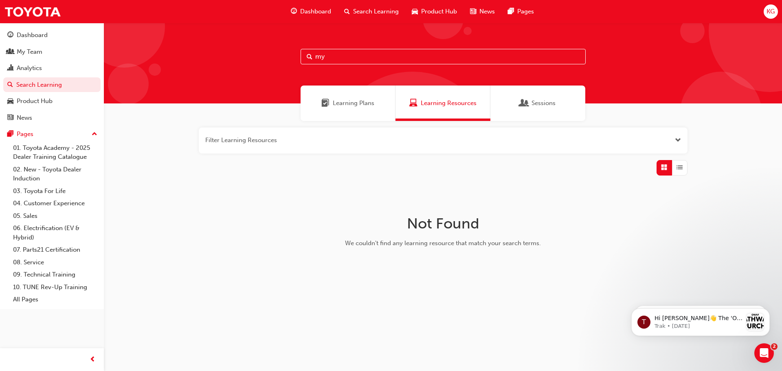
type input "m"
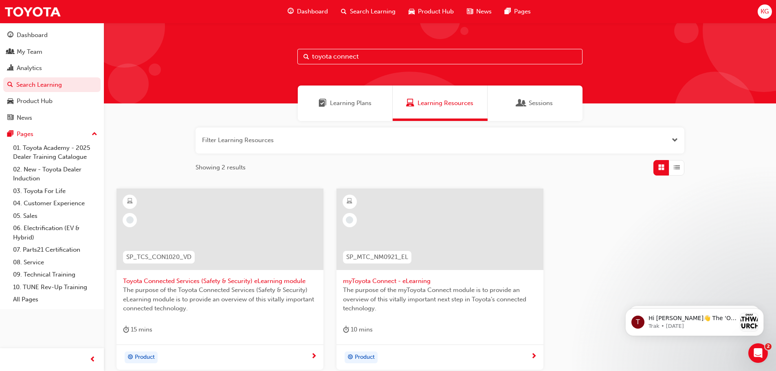
type input "toyota connect"
click at [430, 253] on div at bounding box center [439, 229] width 207 height 81
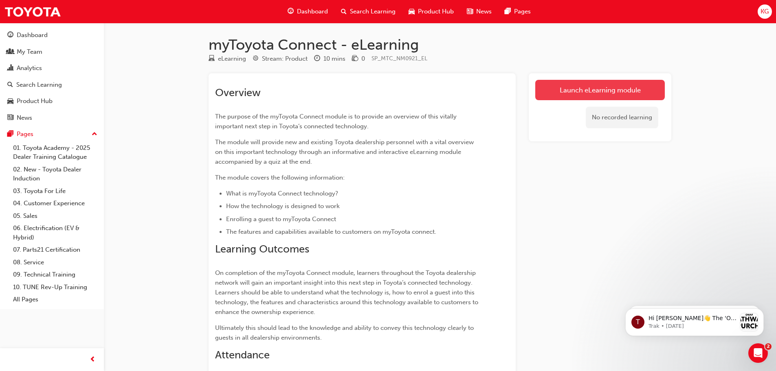
click at [588, 90] on link "Launch eLearning module" at bounding box center [599, 90] width 129 height 20
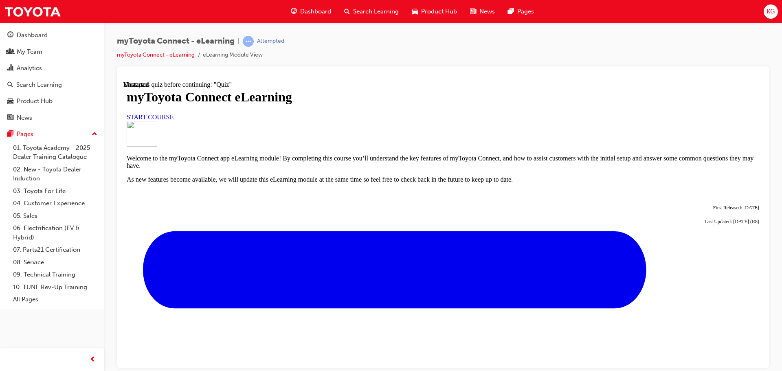
click at [173, 120] on span "START COURSE" at bounding box center [150, 116] width 47 height 7
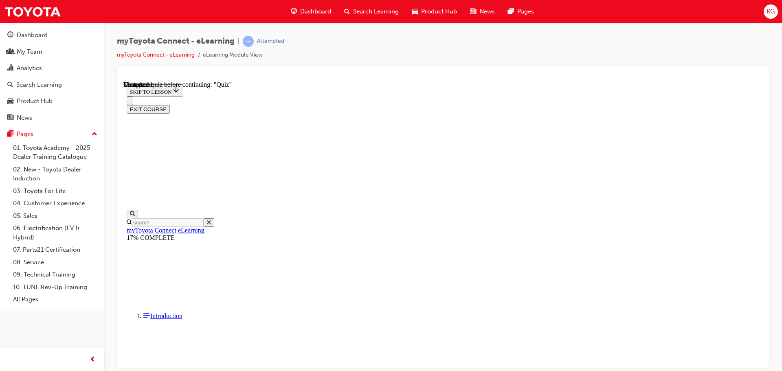
scroll to position [713, 0]
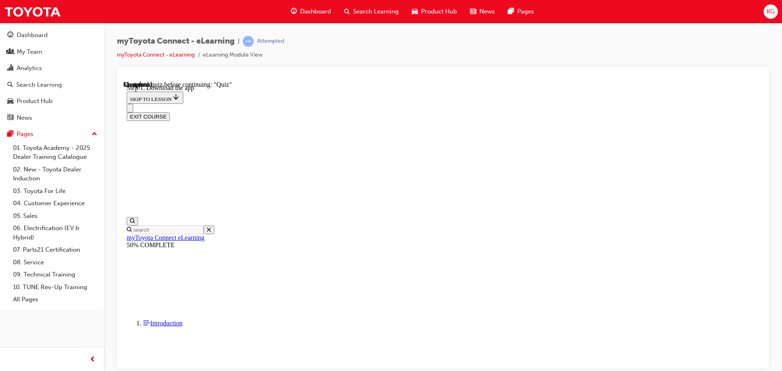
scroll to position [128, 0]
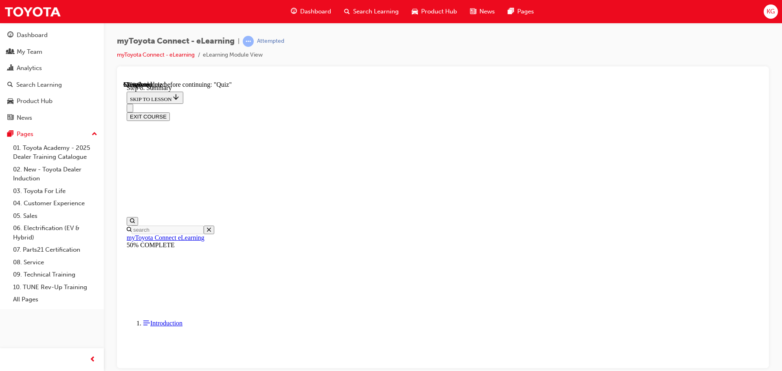
scroll to position [473, 0]
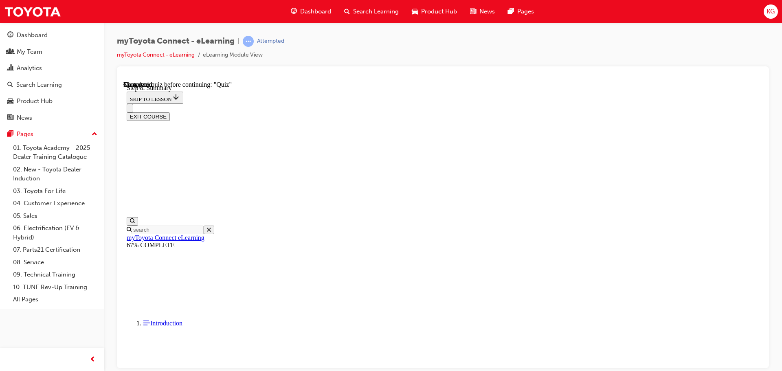
scroll to position [848, 0]
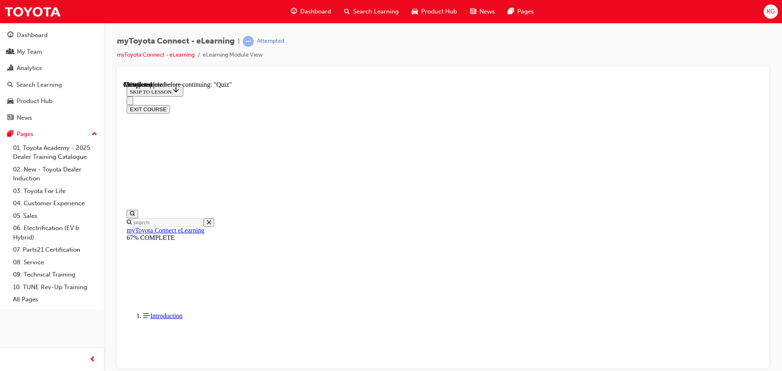
scroll to position [81, 0]
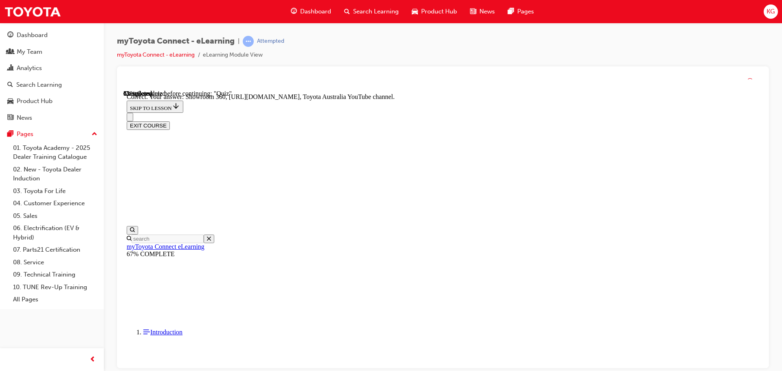
scroll to position [170, 0]
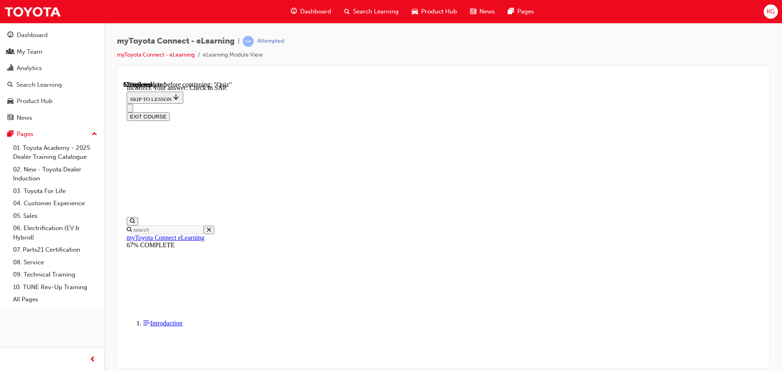
scroll to position [129, 0]
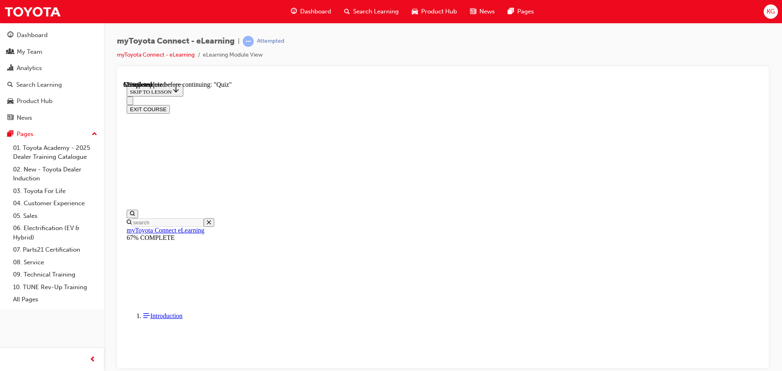
scroll to position [81, 0]
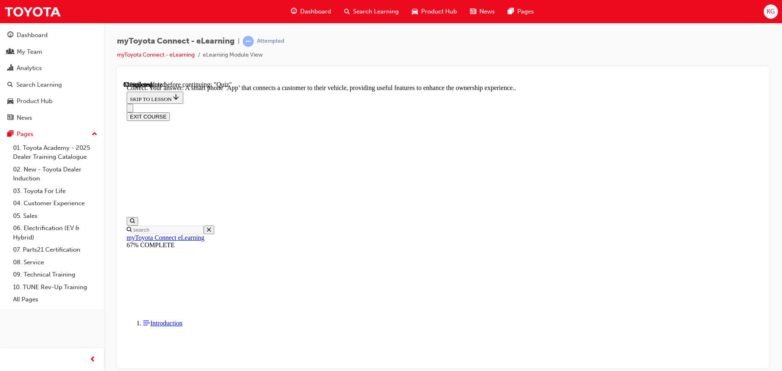
scroll to position [154, 0]
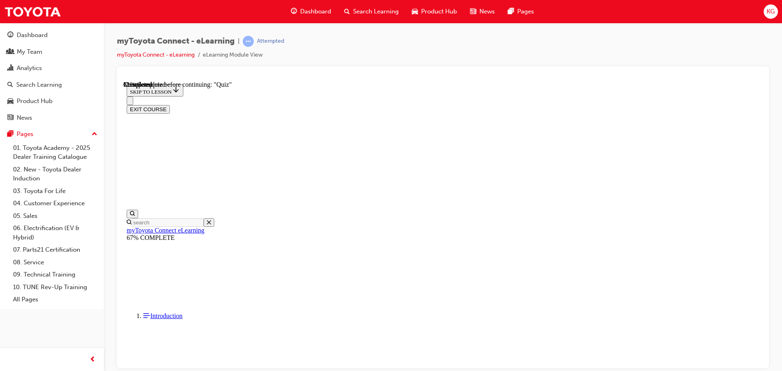
scroll to position [73, 0]
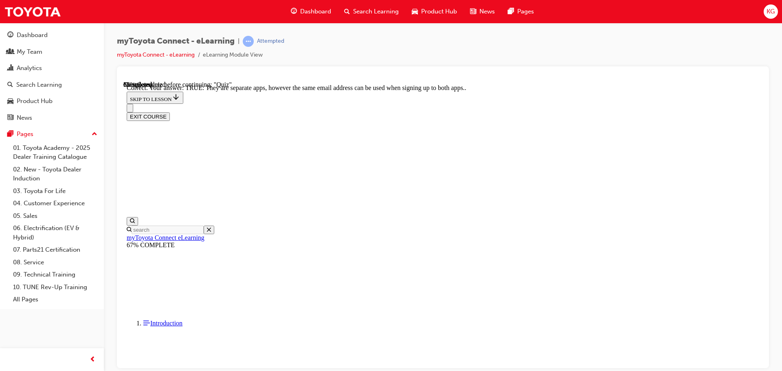
scroll to position [99, 0]
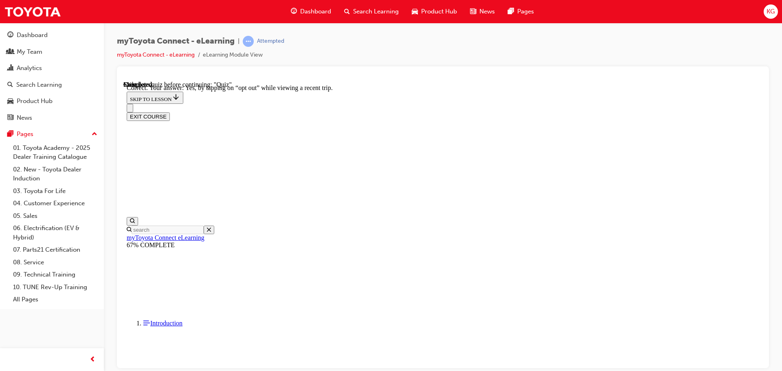
scroll to position [97, 0]
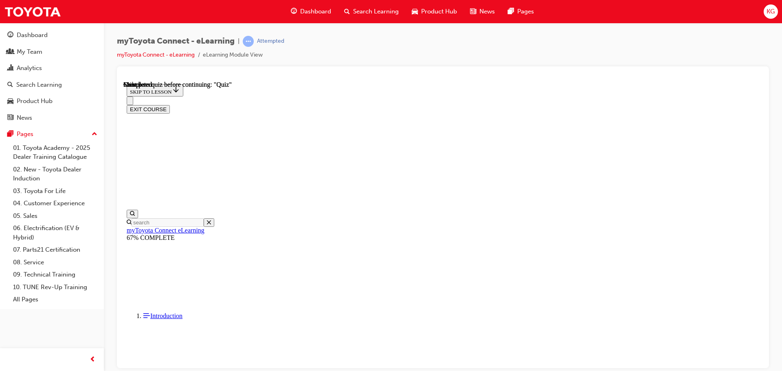
scroll to position [154, 0]
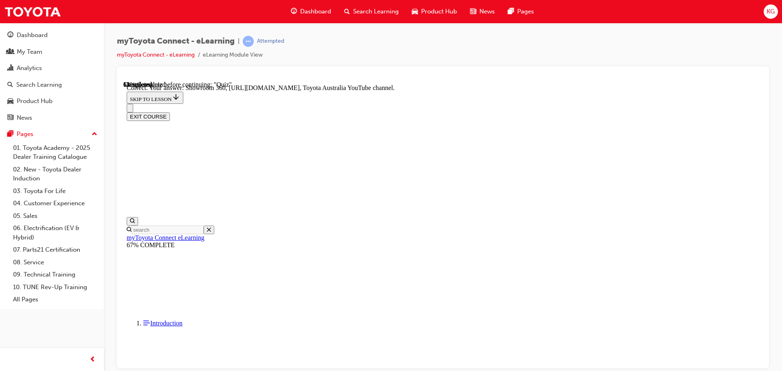
scroll to position [170, 0]
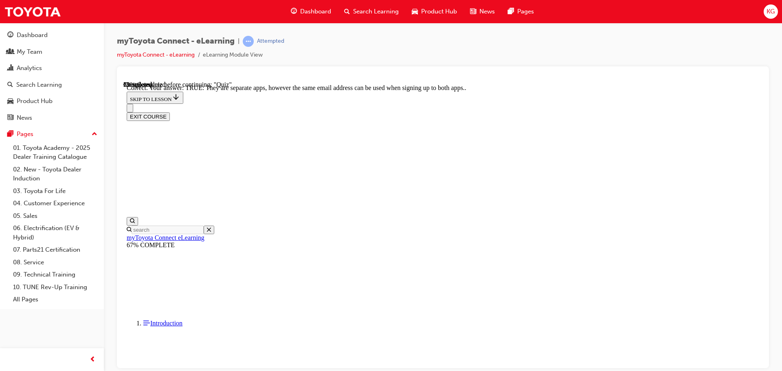
scroll to position [99, 0]
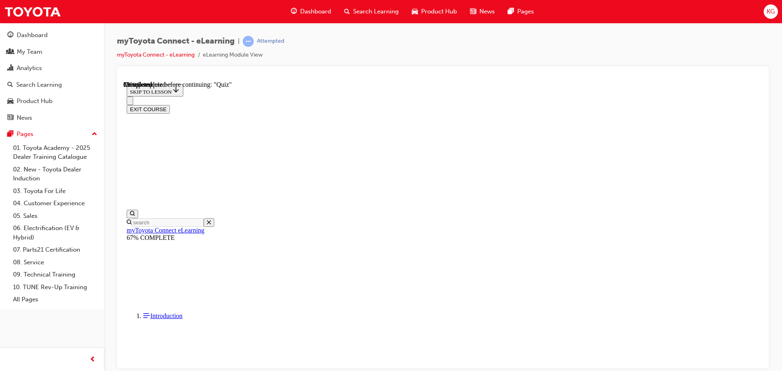
scroll to position [82, 0]
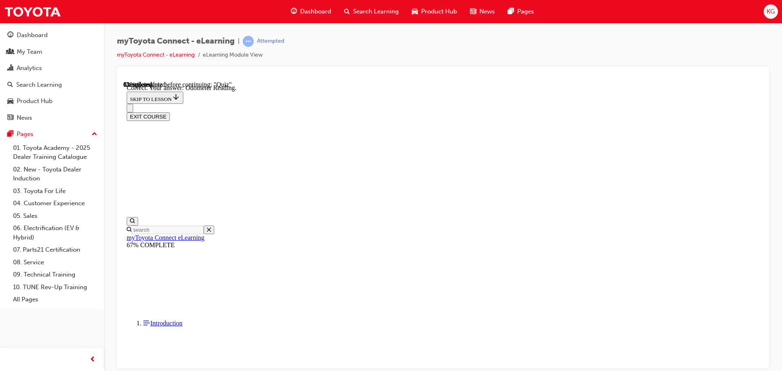
scroll to position [162, 0]
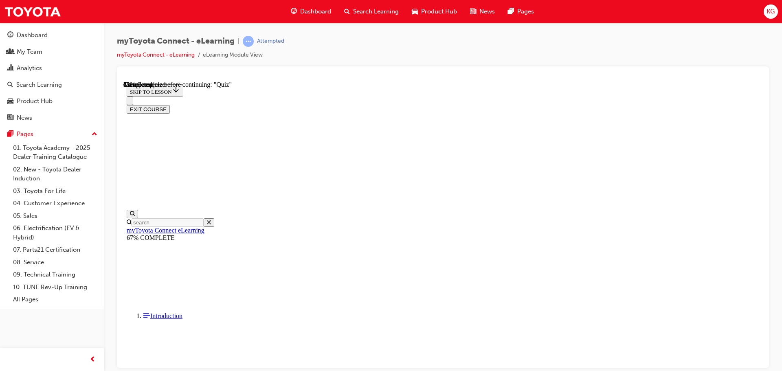
scroll to position [90, 0]
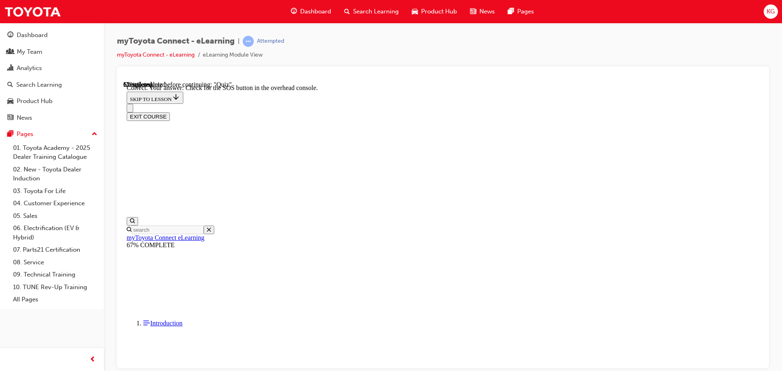
scroll to position [129, 0]
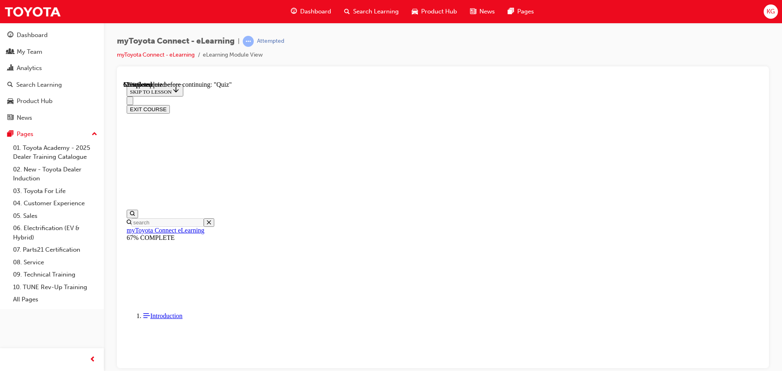
scroll to position [81, 0]
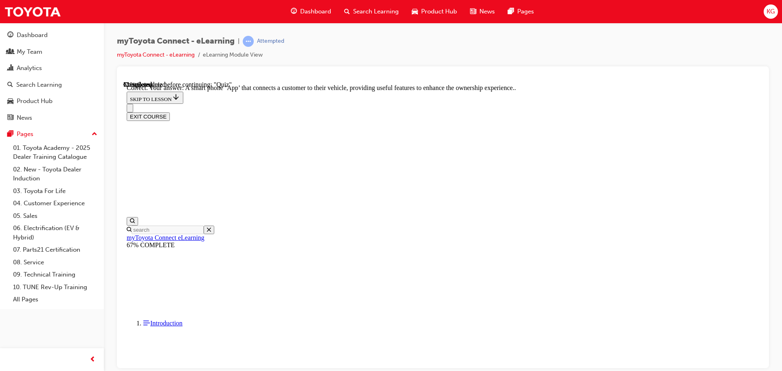
scroll to position [154, 0]
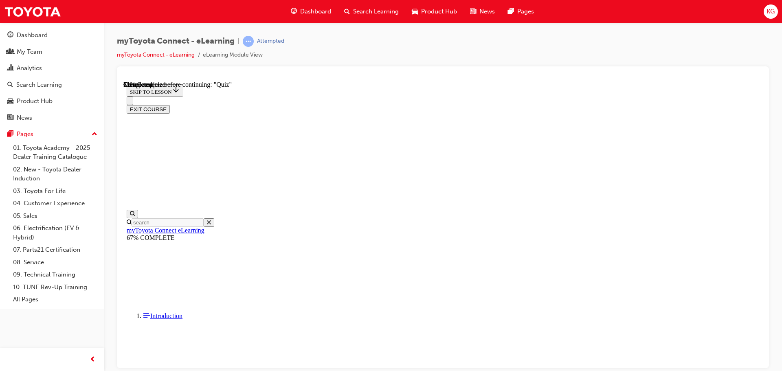
scroll to position [122, 0]
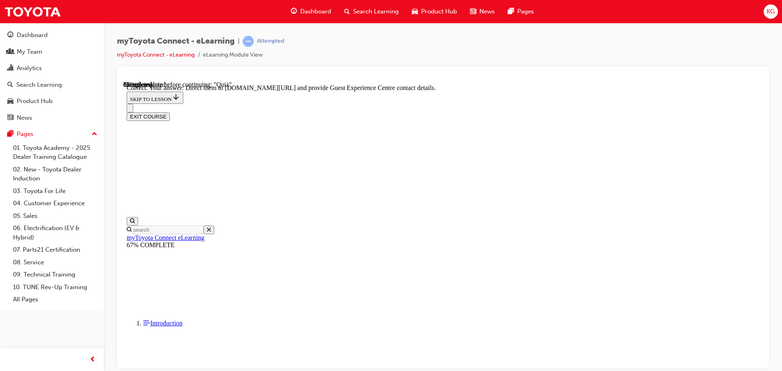
scroll to position [170, 0]
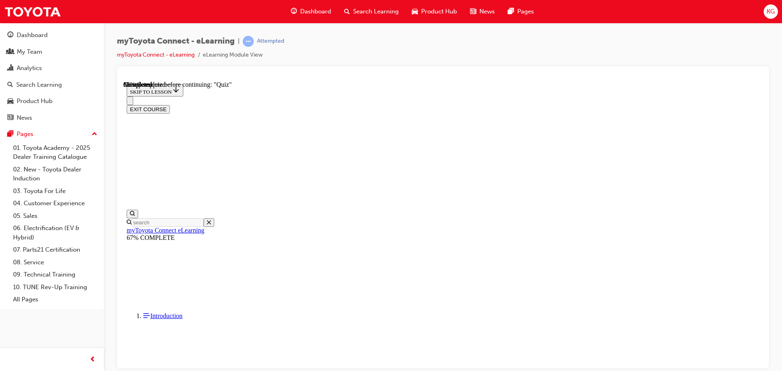
scroll to position [71, 0]
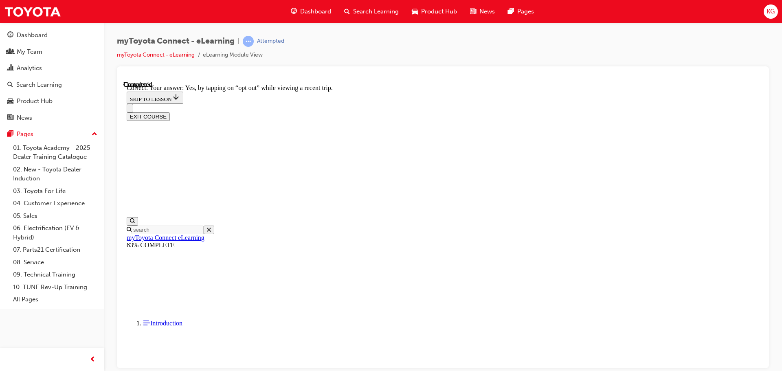
scroll to position [97, 0]
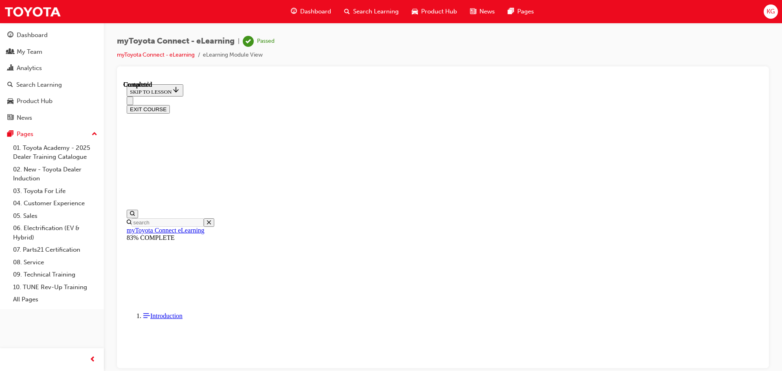
scroll to position [154, 0]
click at [31, 80] on div "Search Learning" at bounding box center [39, 84] width 46 height 9
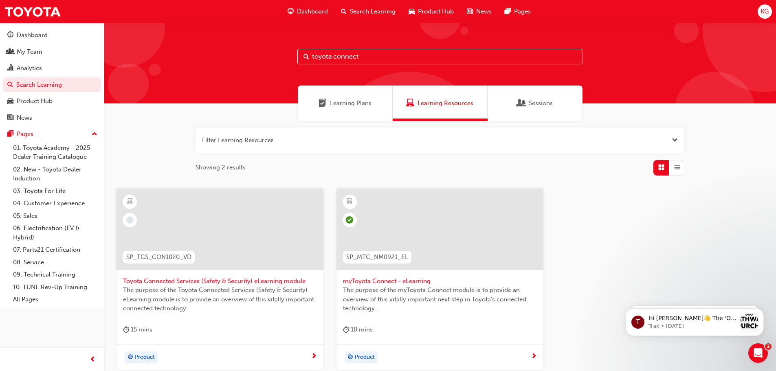
drag, startPoint x: 347, startPoint y: 56, endPoint x: 306, endPoint y: 56, distance: 40.3
click at [306, 56] on div "toyota connect" at bounding box center [439, 56] width 285 height 15
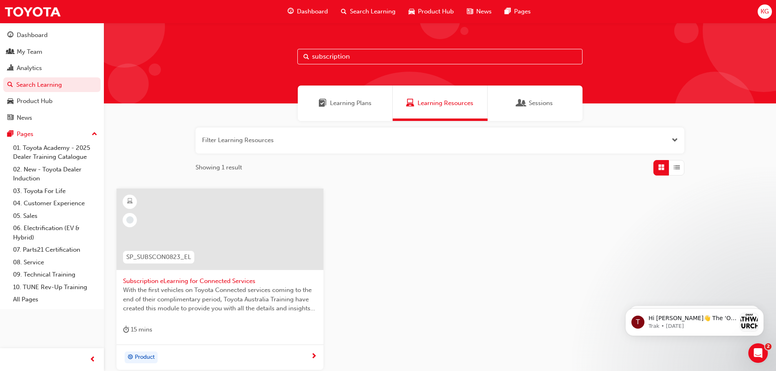
type input "subscription"
click at [208, 283] on span "Subscription eLearning for Connected Services" at bounding box center [220, 281] width 194 height 9
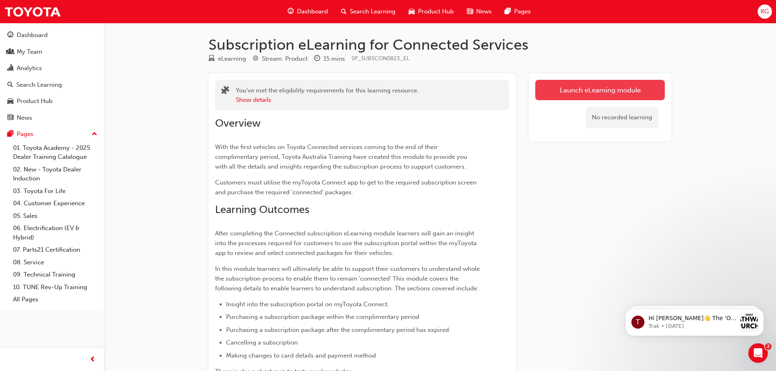
click at [610, 92] on link "Launch eLearning module" at bounding box center [599, 90] width 129 height 20
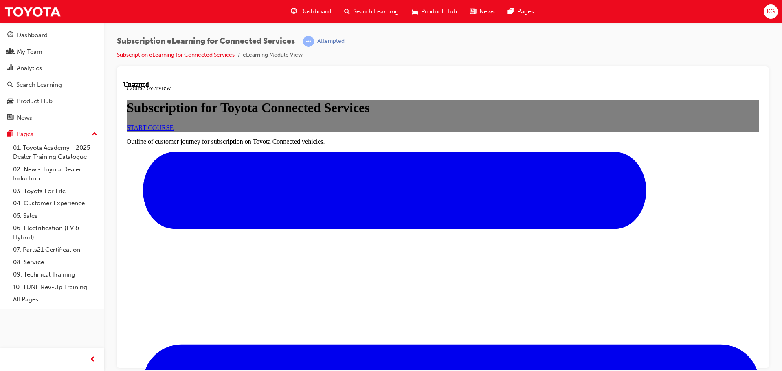
click at [173, 131] on span "START COURSE" at bounding box center [150, 127] width 47 height 7
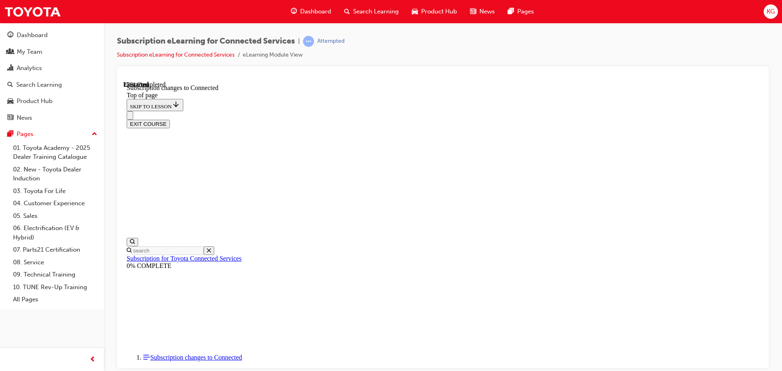
scroll to position [445, 0]
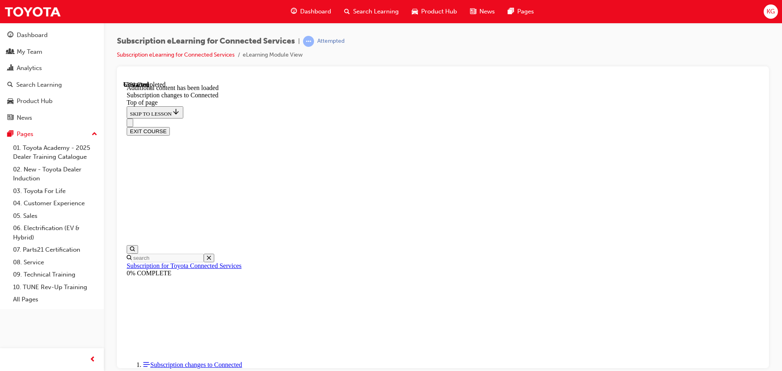
scroll to position [989, 0]
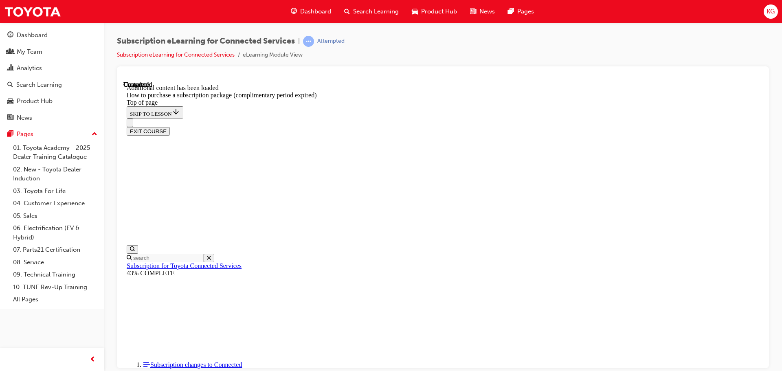
scroll to position [812, 0]
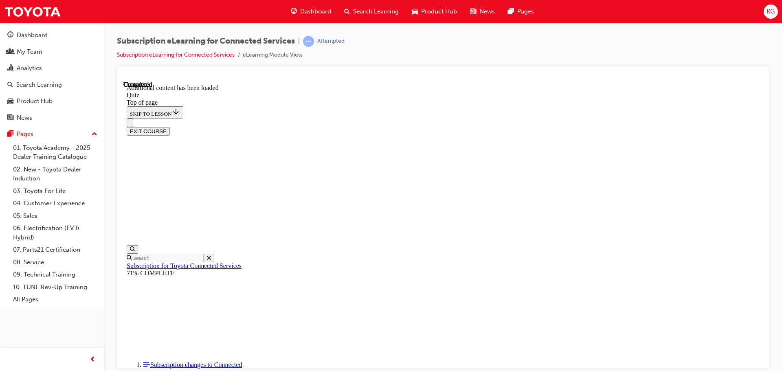
drag, startPoint x: 370, startPoint y: 245, endPoint x: 409, endPoint y: 272, distance: 47.6
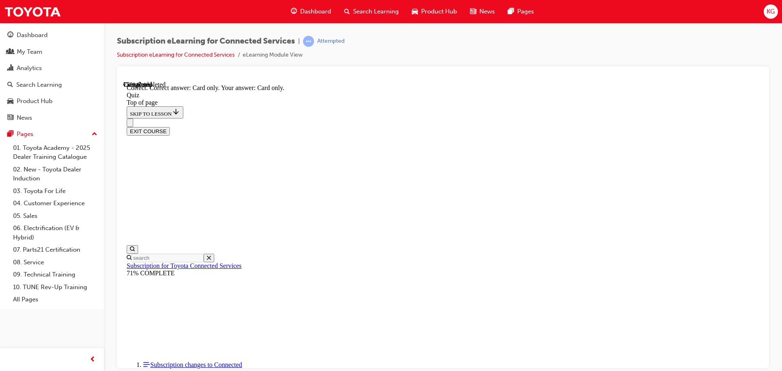
scroll to position [108, 0]
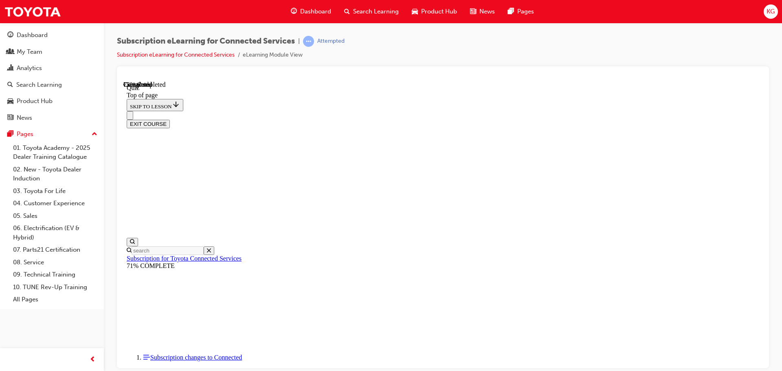
scroll to position [25, 0]
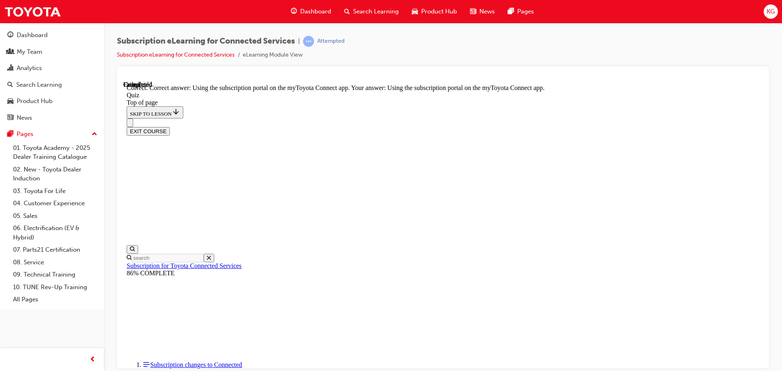
scroll to position [108, 0]
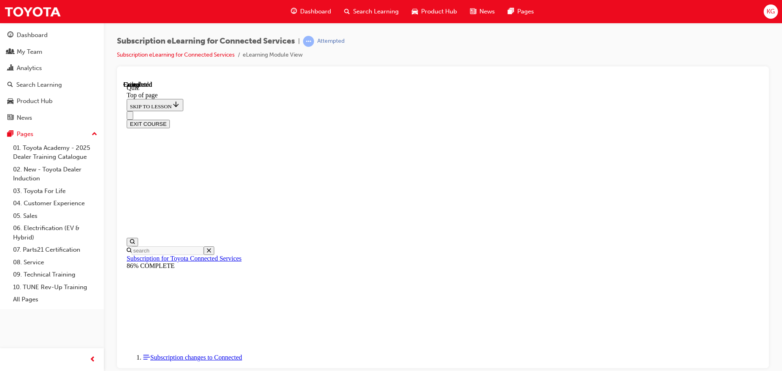
scroll to position [154, 0]
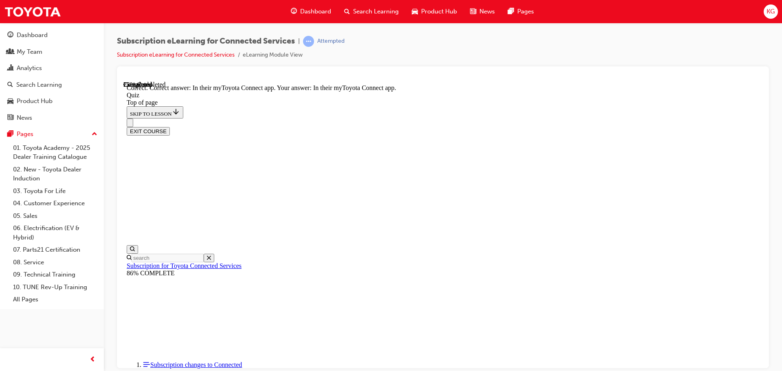
scroll to position [122, 0]
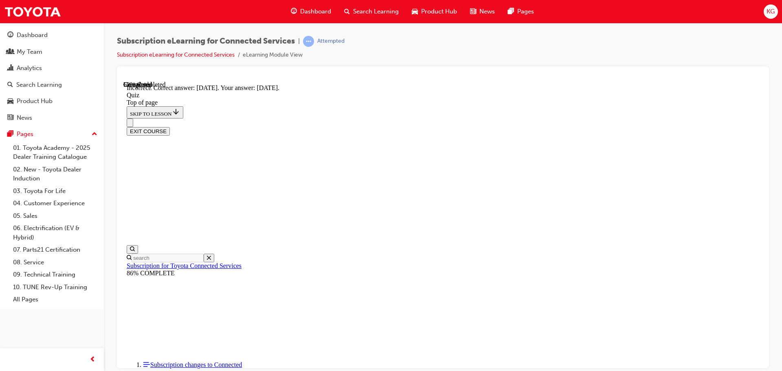
scroll to position [122, 0]
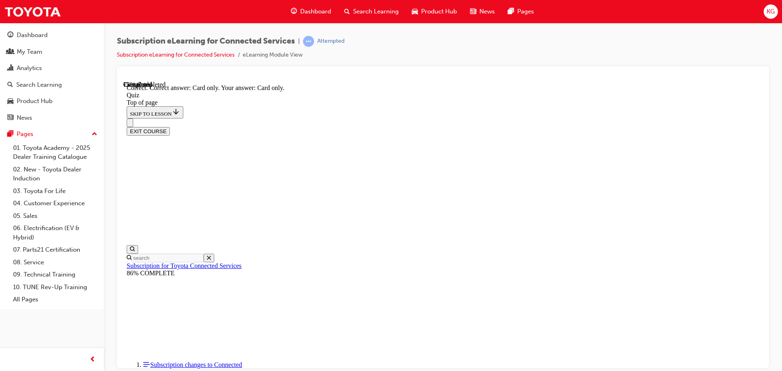
scroll to position [108, 0]
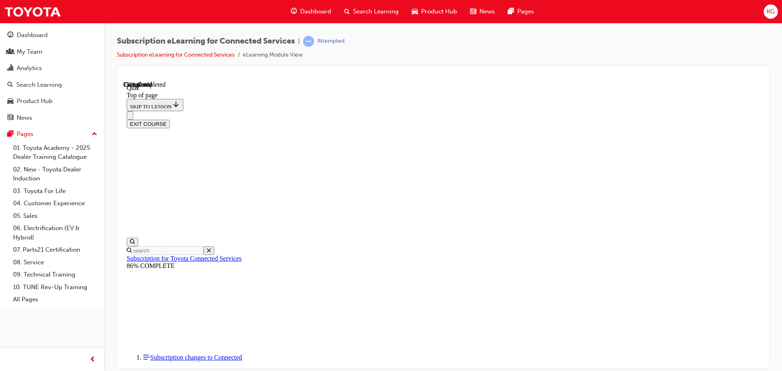
scroll to position [25, 0]
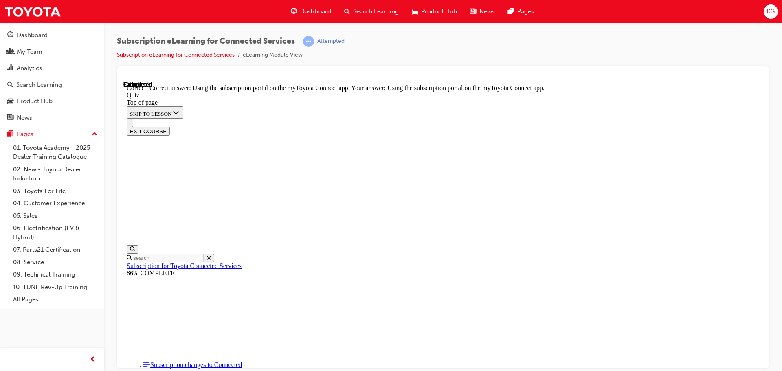
scroll to position [108, 0]
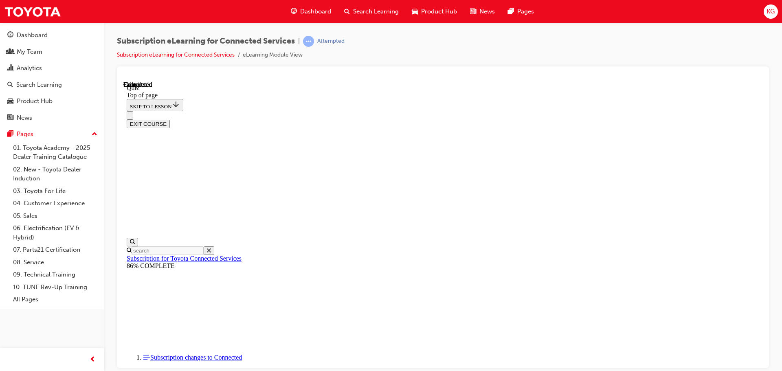
scroll to position [154, 0]
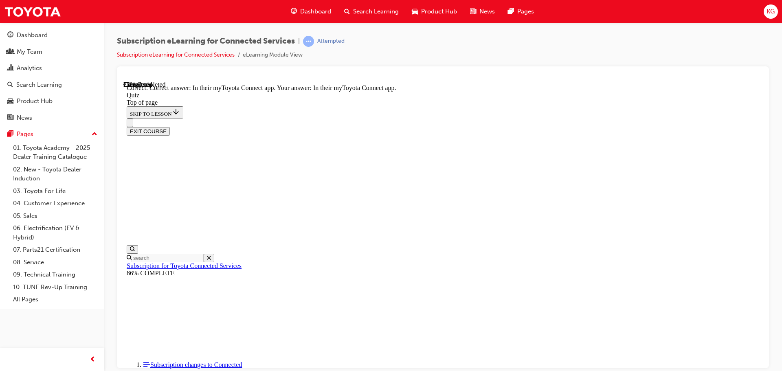
scroll to position [122, 0]
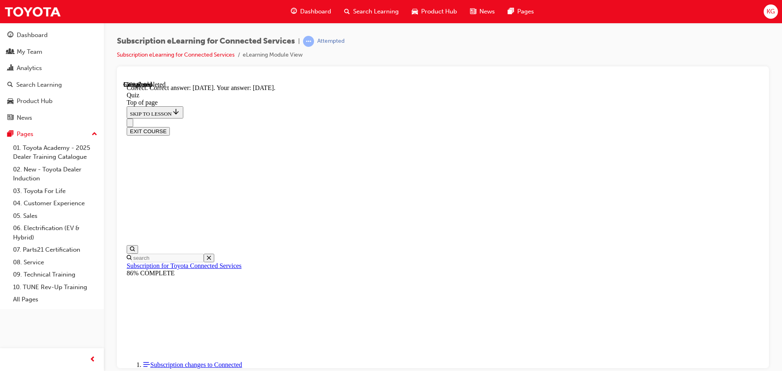
scroll to position [122, 0]
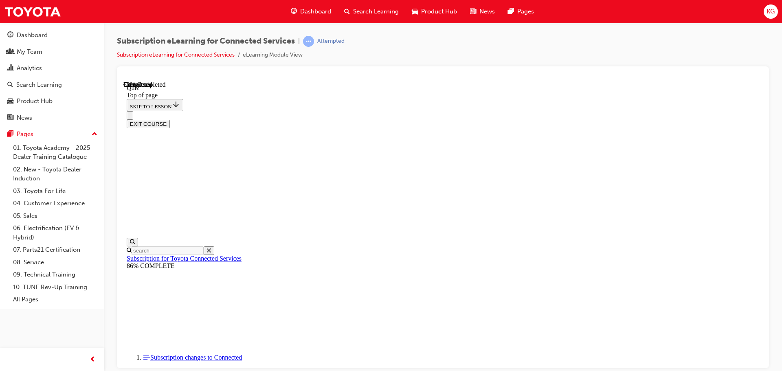
scroll to position [25, 0]
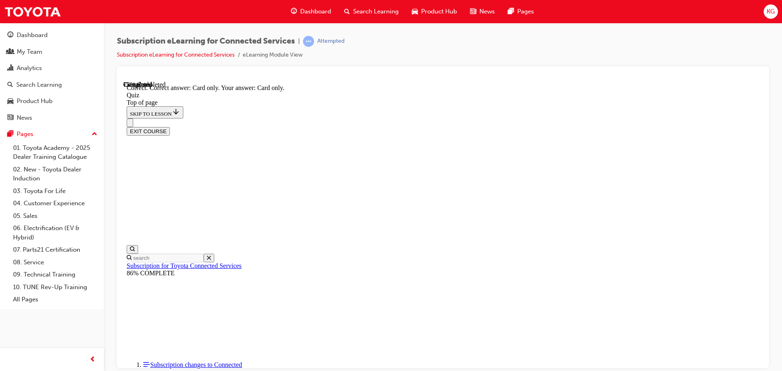
scroll to position [108, 0]
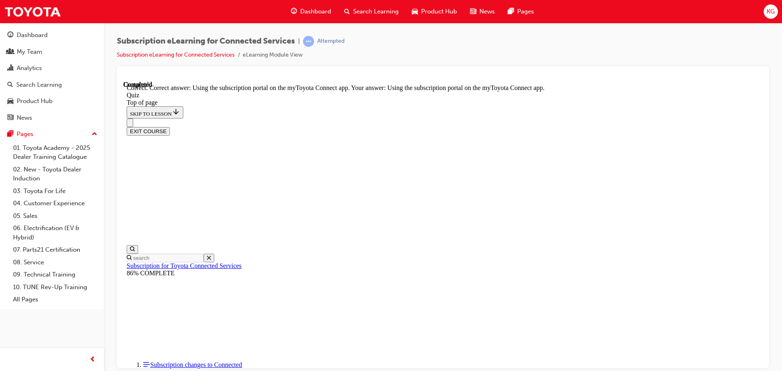
scroll to position [108, 0]
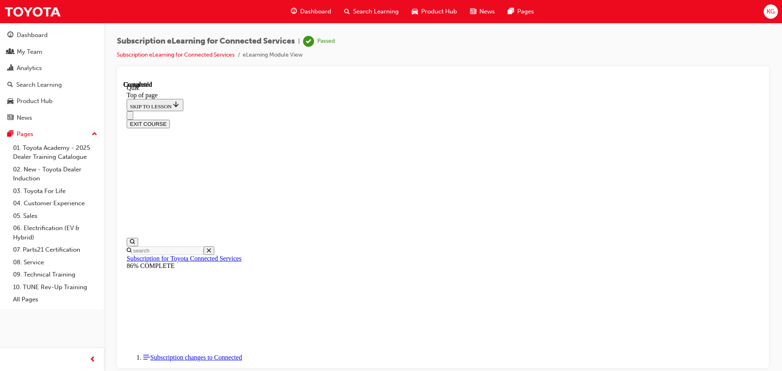
scroll to position [154, 0]
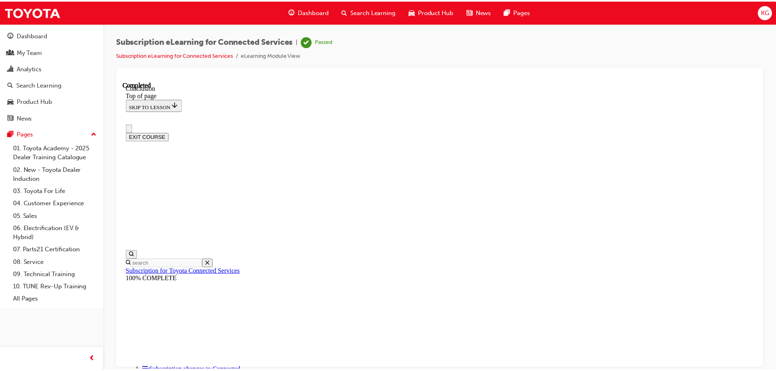
scroll to position [0, 0]
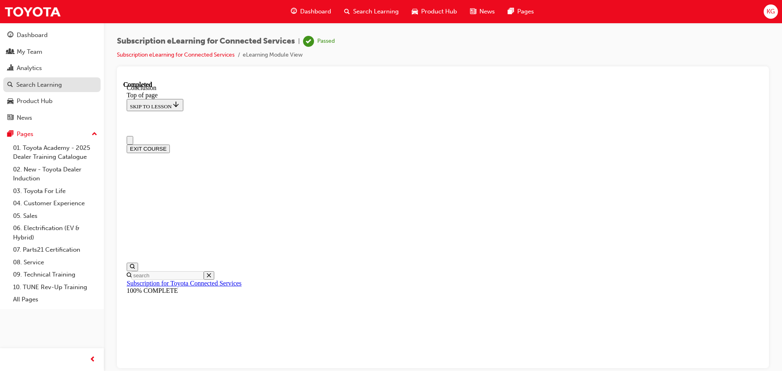
click at [45, 83] on div "Search Learning" at bounding box center [39, 84] width 46 height 9
